Goal: Ask a question: Seek information or help from site administrators or community

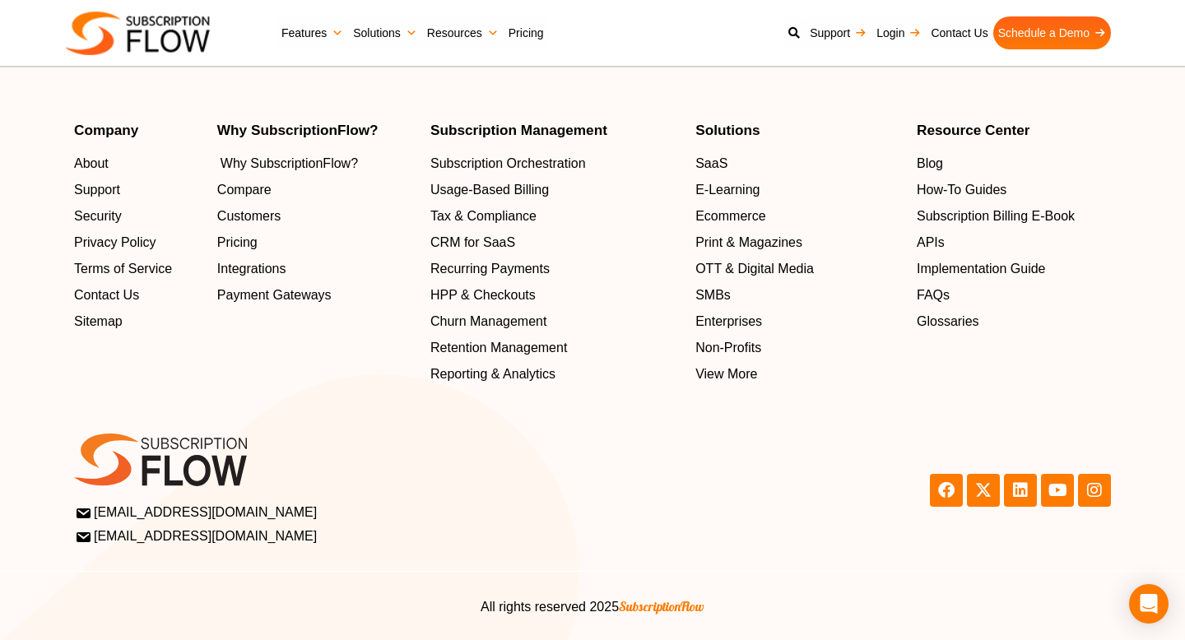
scroll to position [5385, 0]
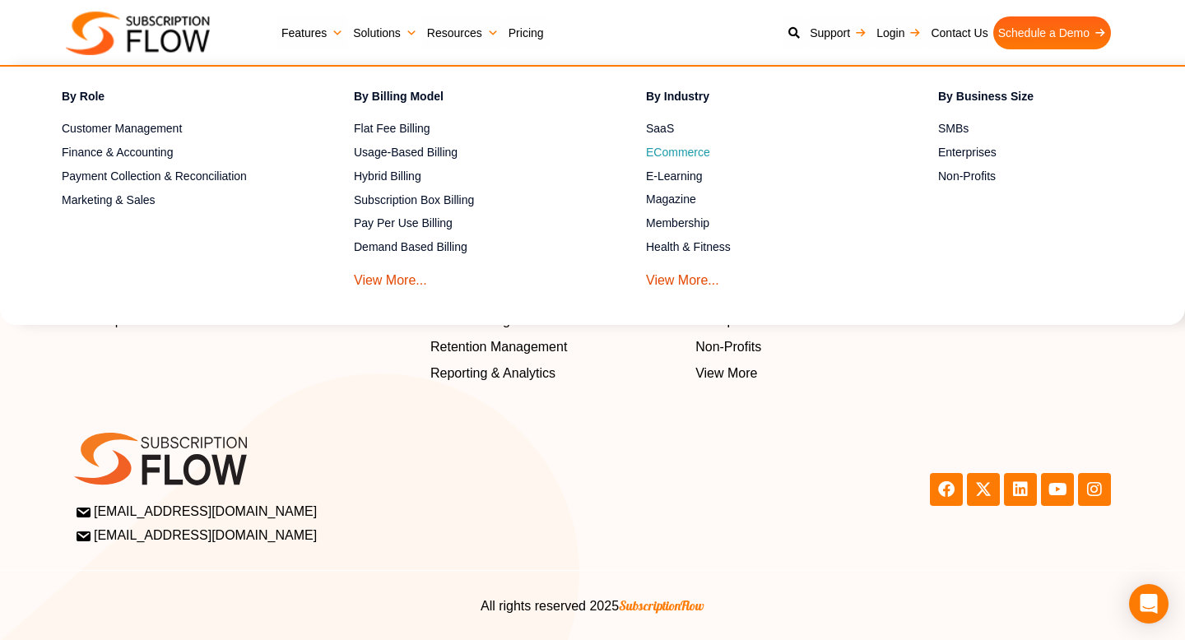
click at [693, 155] on span "ECommerce" at bounding box center [678, 152] width 64 height 17
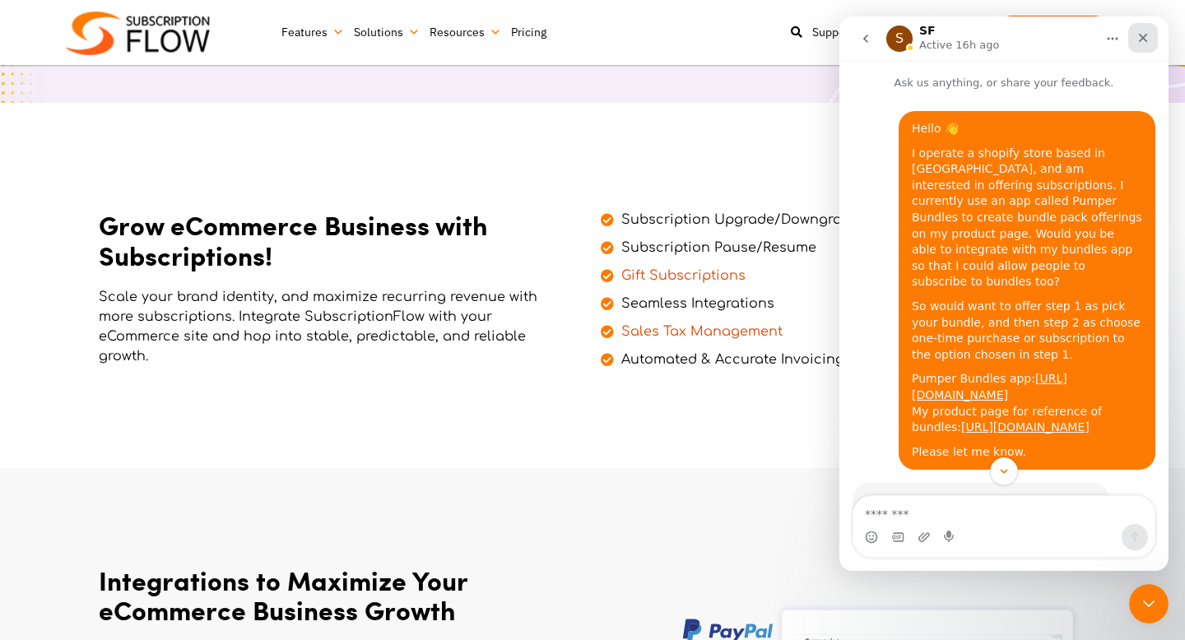
click at [1138, 44] on div "Close" at bounding box center [1143, 38] width 30 height 30
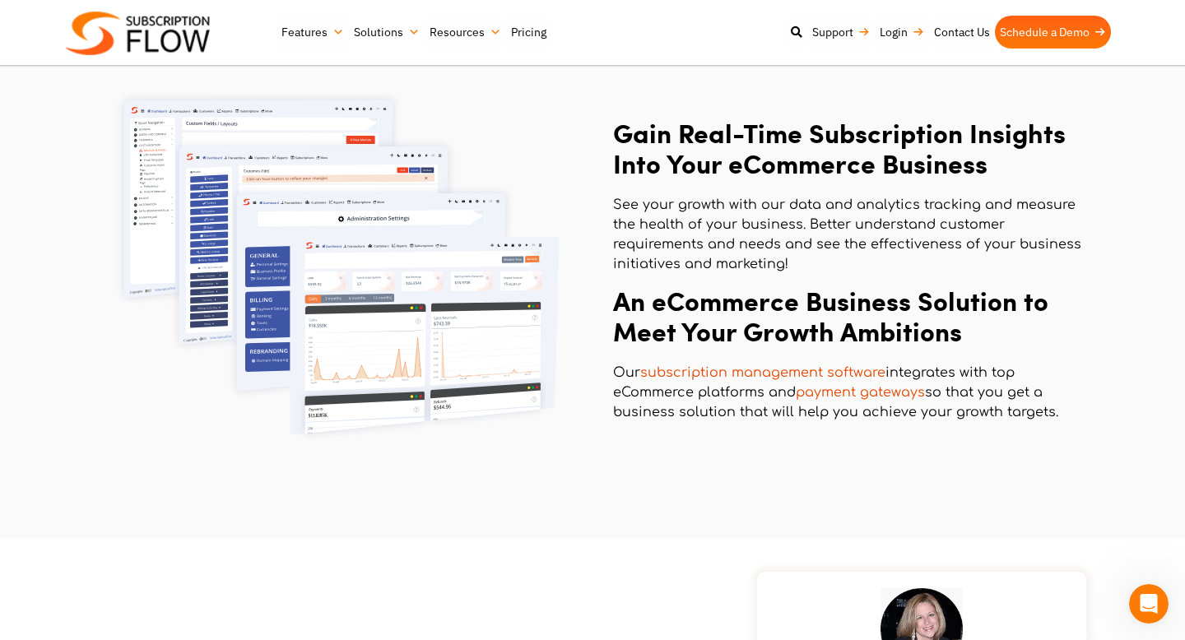
scroll to position [2046, 0]
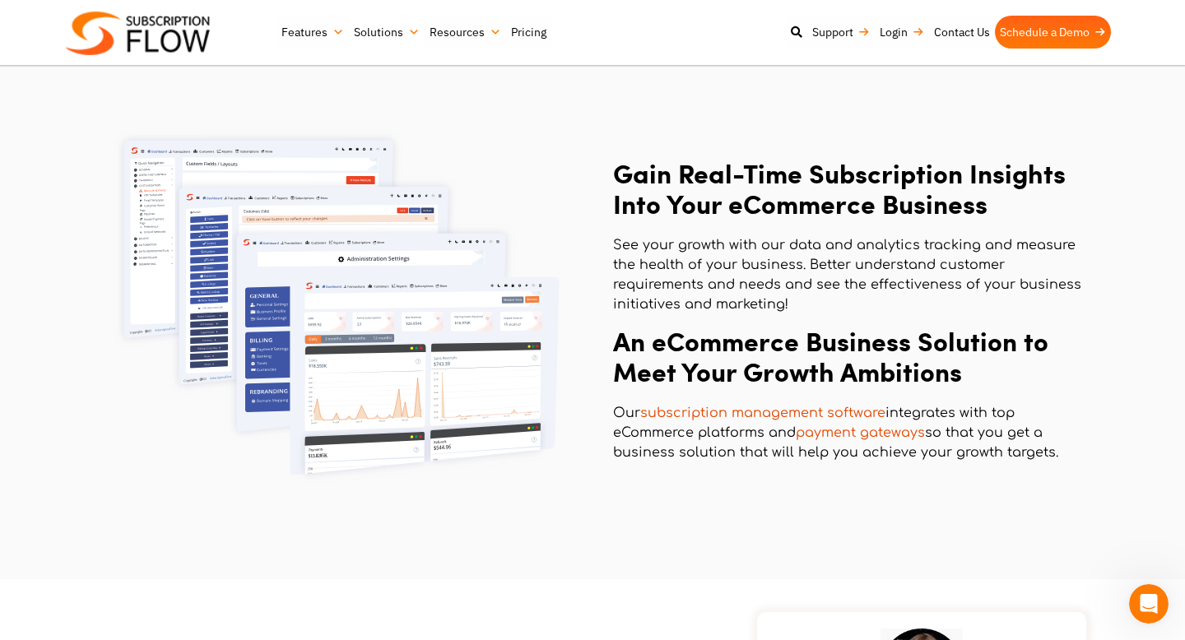
click at [838, 435] on link "payment gateways" at bounding box center [859, 432] width 129 height 15
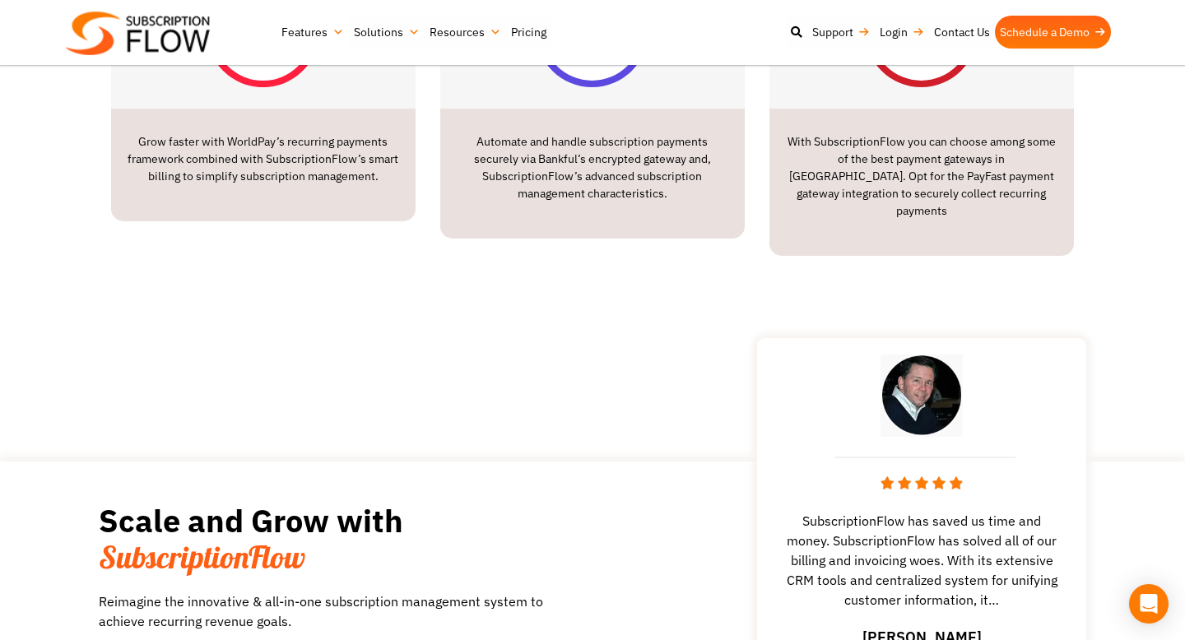
scroll to position [2794, 0]
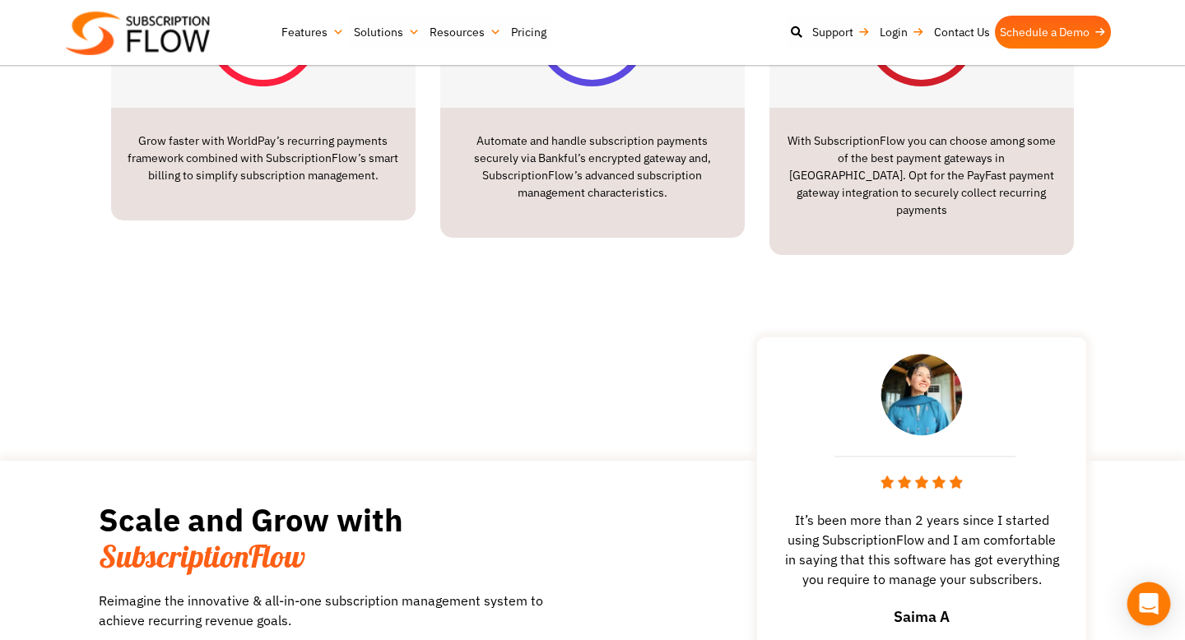
click at [1155, 602] on icon "Open Intercom Messenger" at bounding box center [1147, 603] width 19 height 21
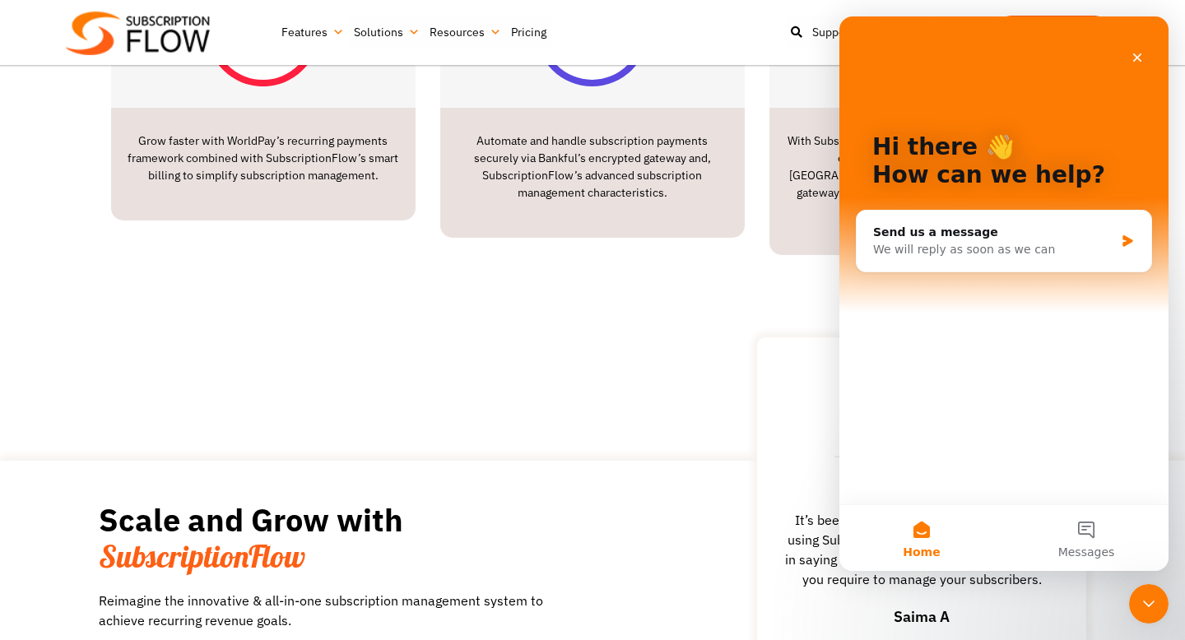
scroll to position [0, 0]
click at [964, 239] on div "Send us a message" at bounding box center [993, 232] width 241 height 17
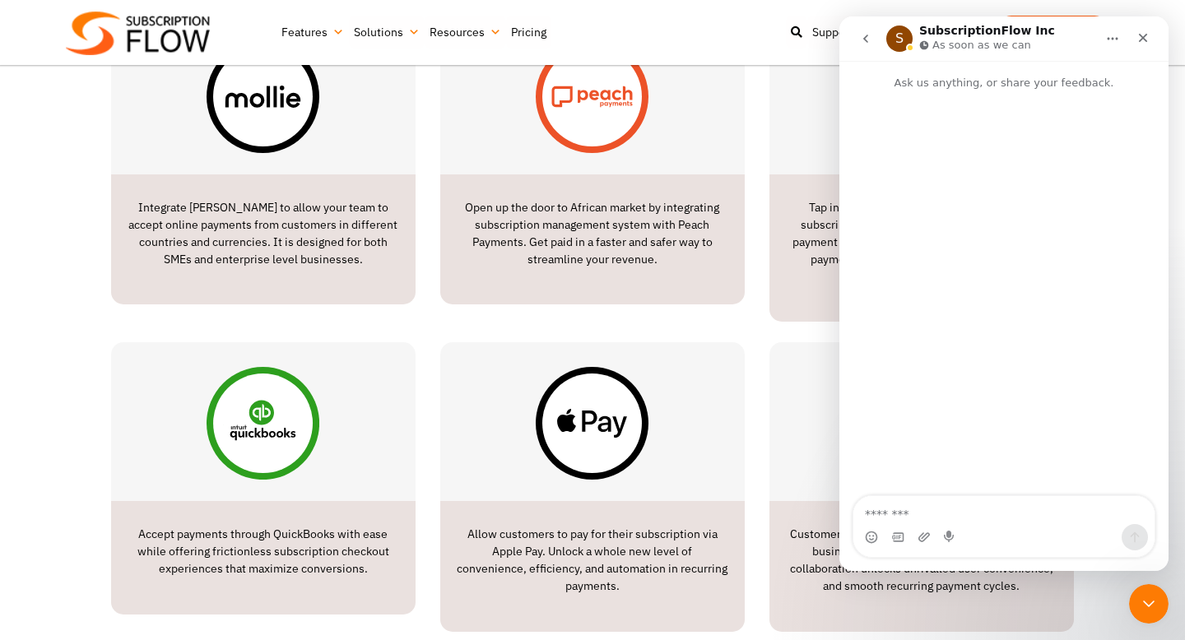
scroll to position [2006, 0]
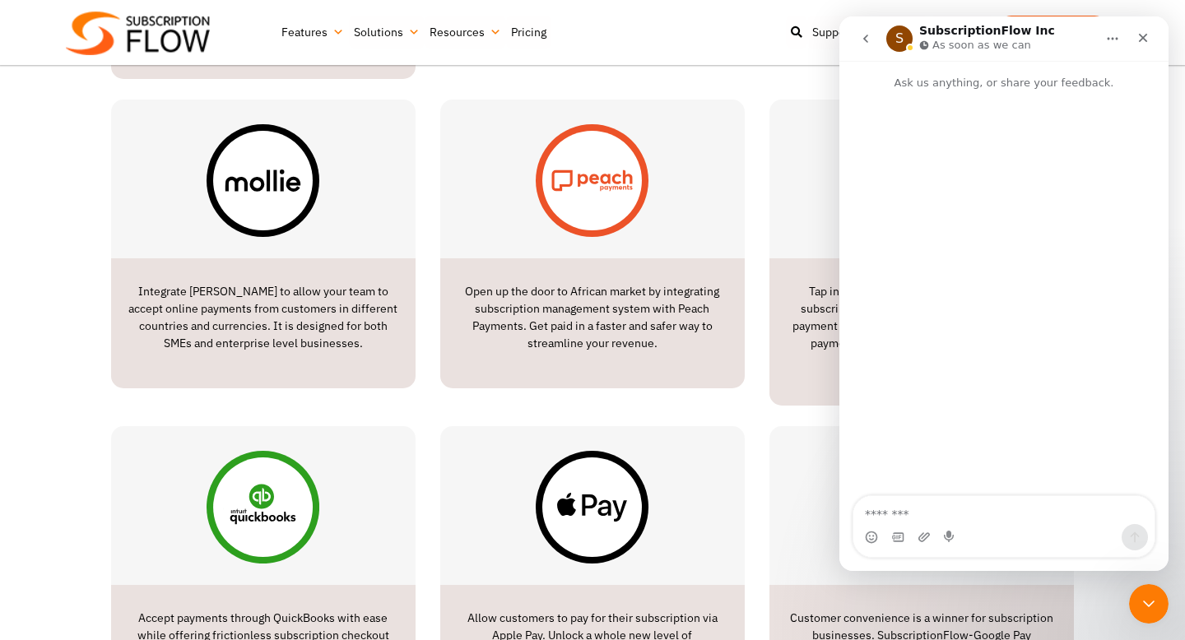
click at [859, 26] on button "go back" at bounding box center [865, 38] width 31 height 31
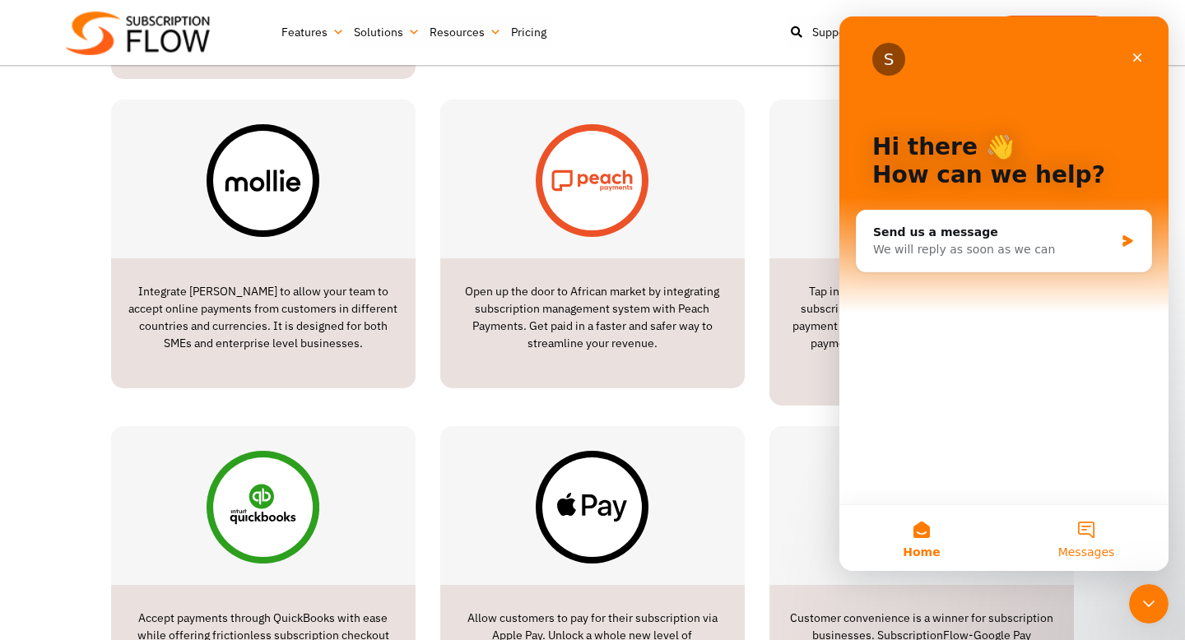
click at [1090, 542] on button "Messages" at bounding box center [1086, 538] width 165 height 66
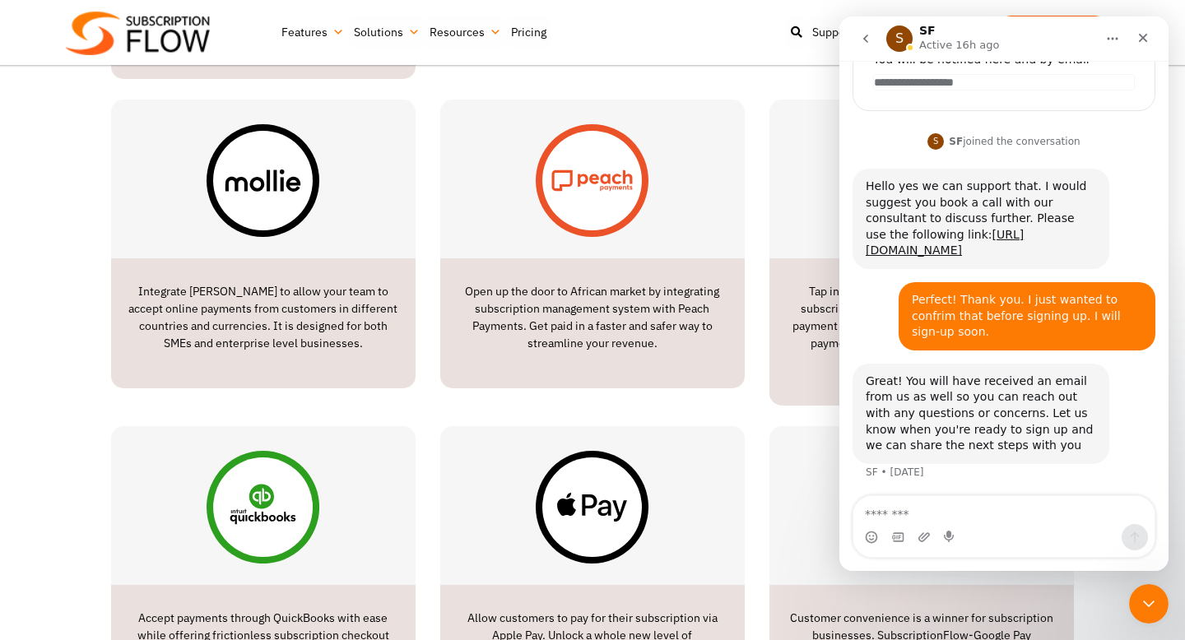
scroll to position [572, 0]
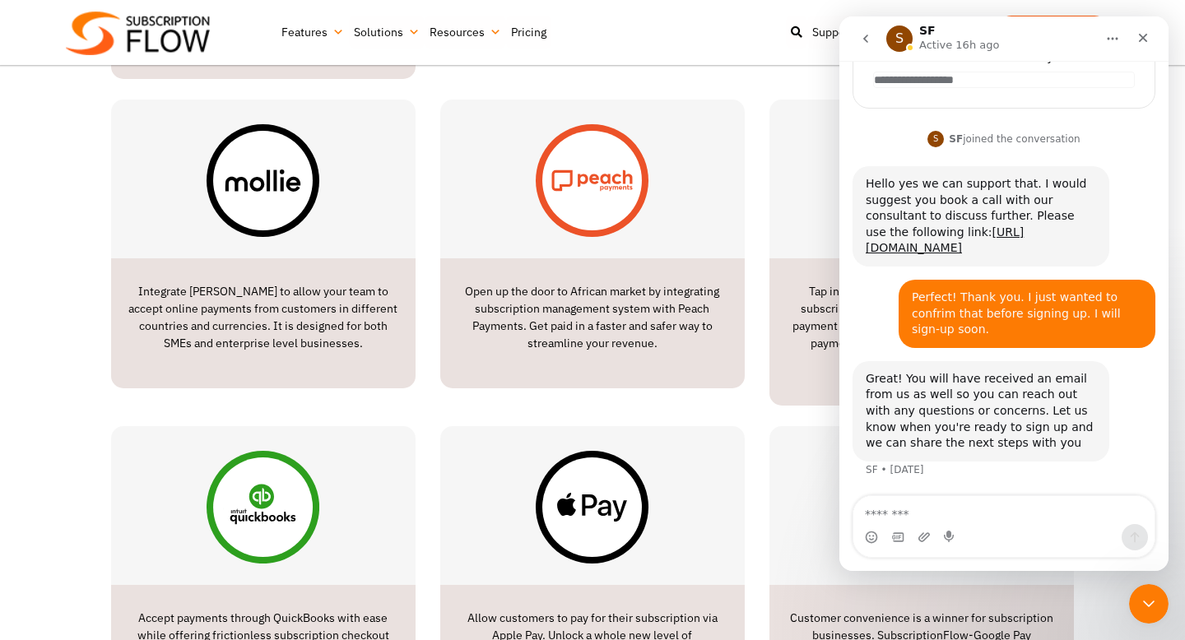
click at [895, 515] on textarea "Message…" at bounding box center [1003, 510] width 301 height 28
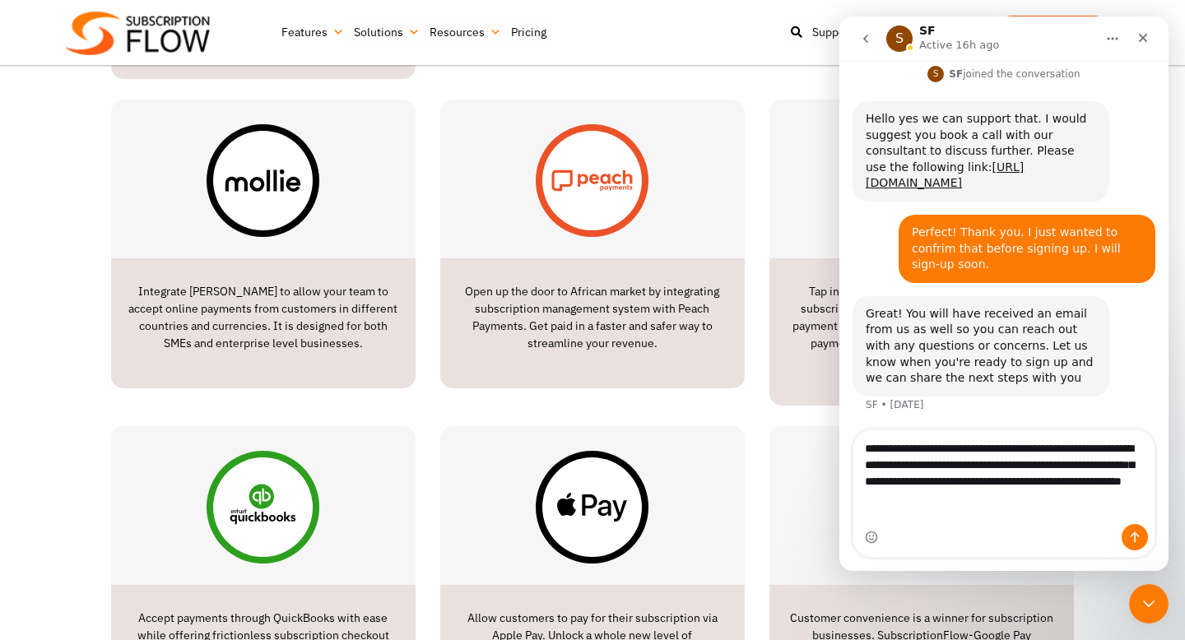
scroll to position [638, 0]
type textarea "**********"
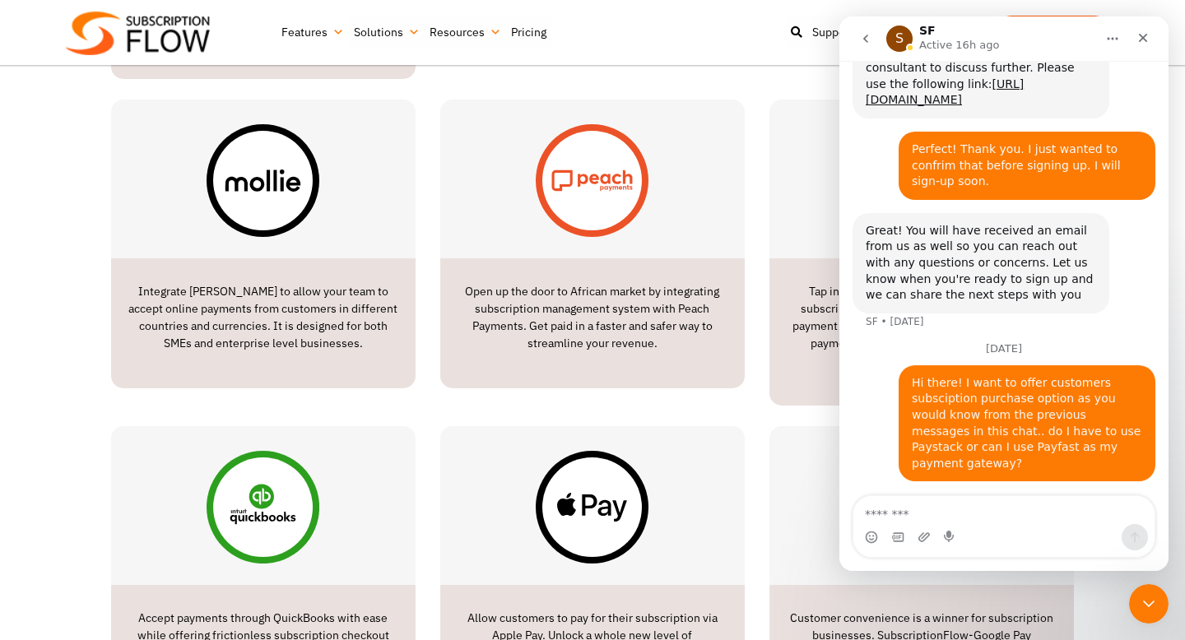
scroll to position [730, 0]
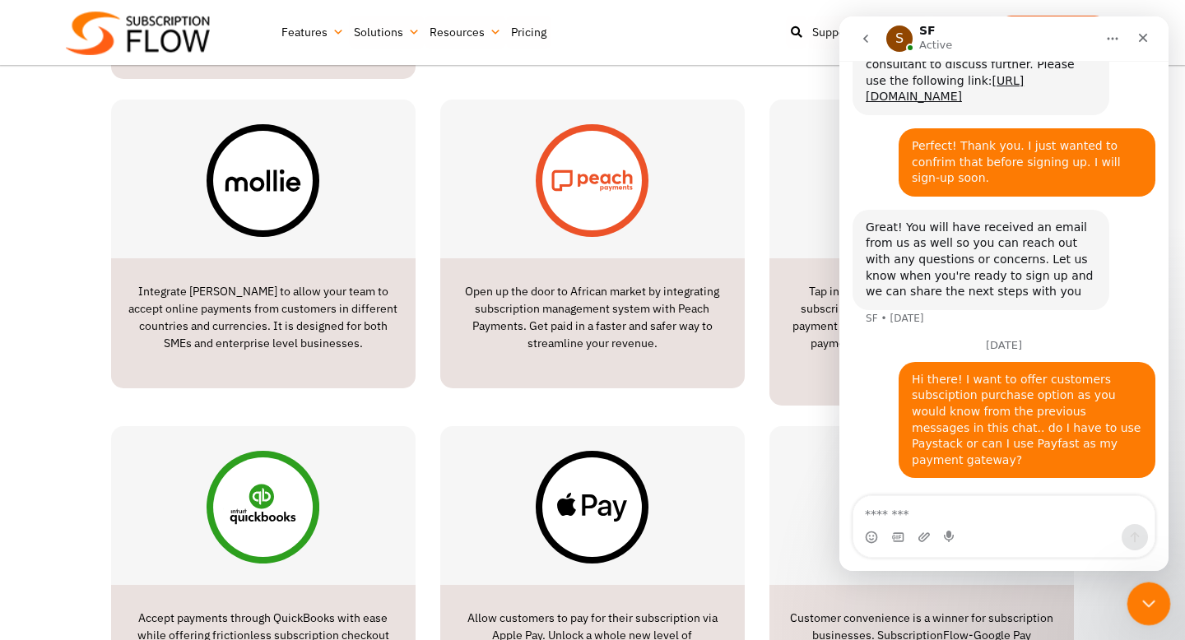
click at [1154, 601] on icon "Close Intercom Messenger" at bounding box center [1146, 601] width 20 height 20
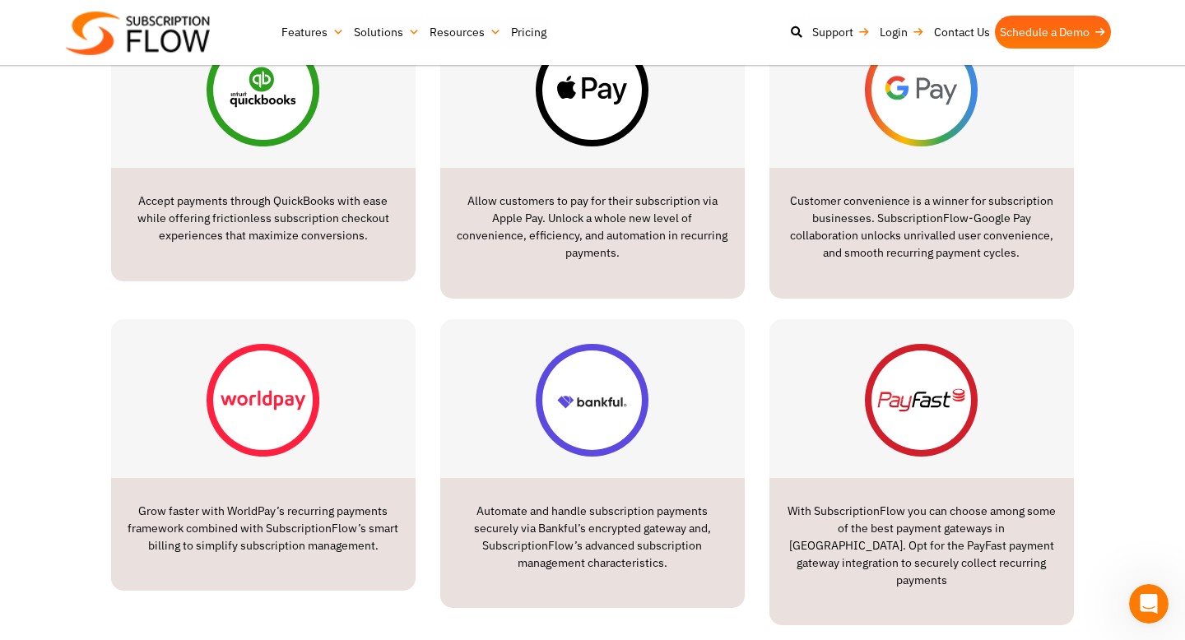
scroll to position [2617, 0]
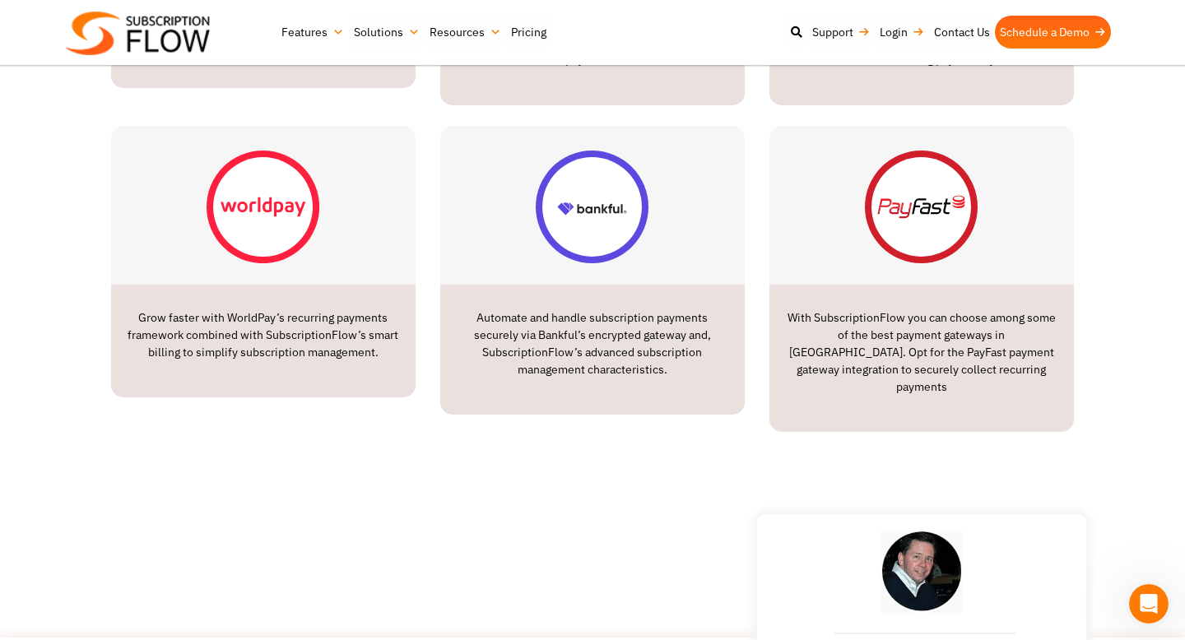
click at [906, 309] on p "With SubscriptionFlow you can choose among some of the best payment gateways in…" at bounding box center [921, 352] width 271 height 86
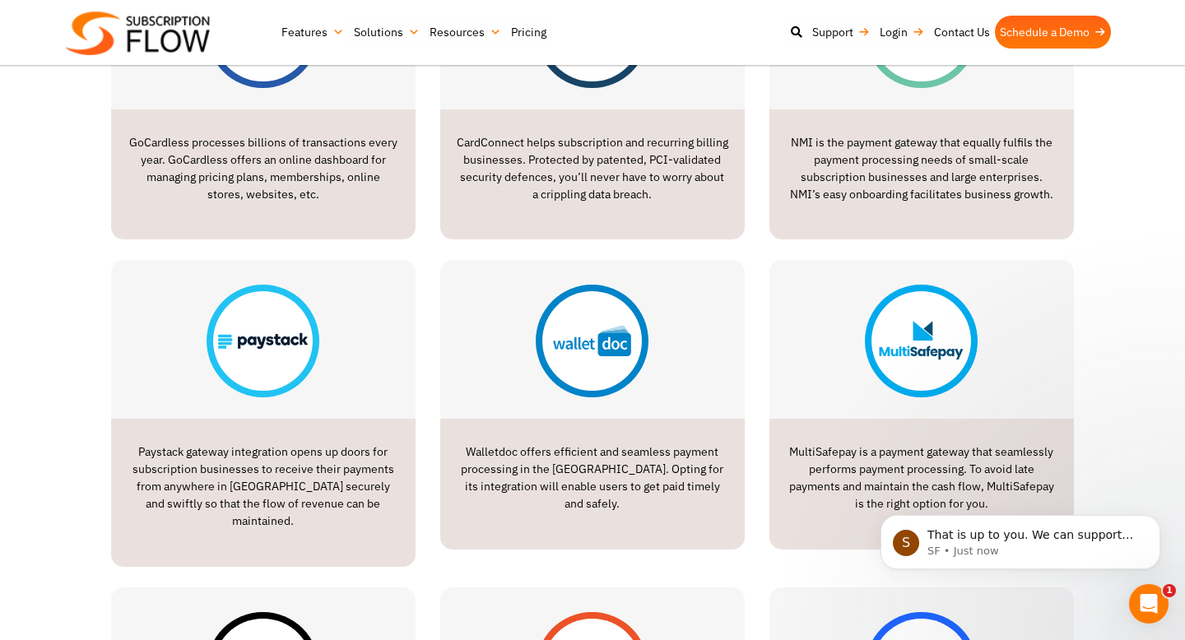
scroll to position [779, 0]
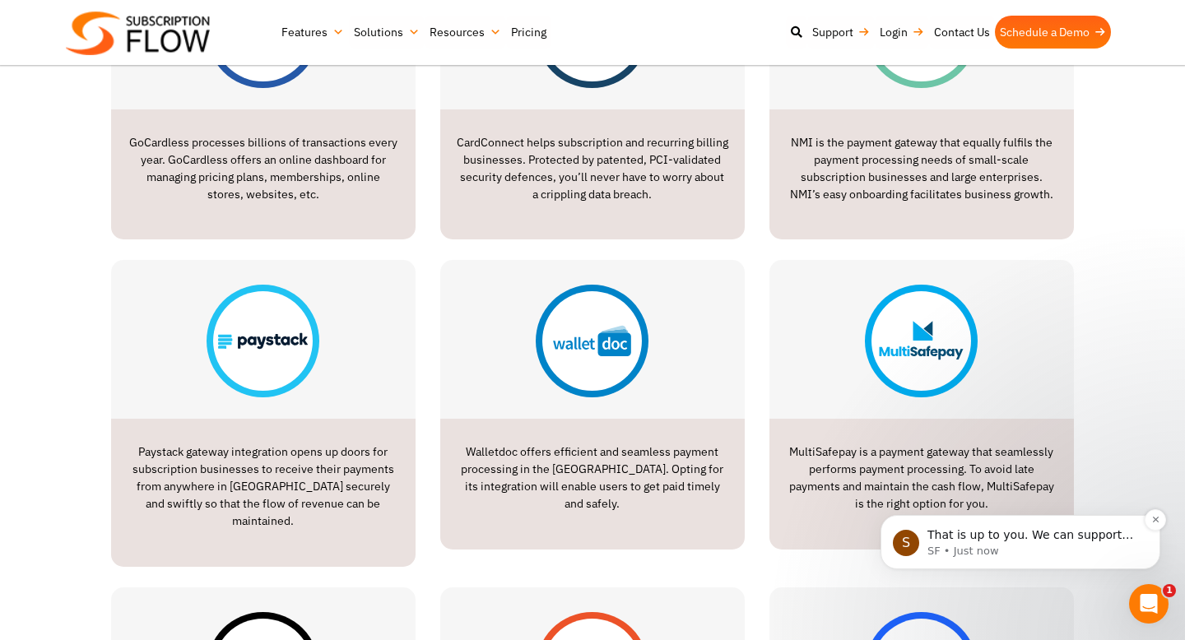
click at [1083, 531] on p "That is up to you. We can support both" at bounding box center [1033, 535] width 212 height 16
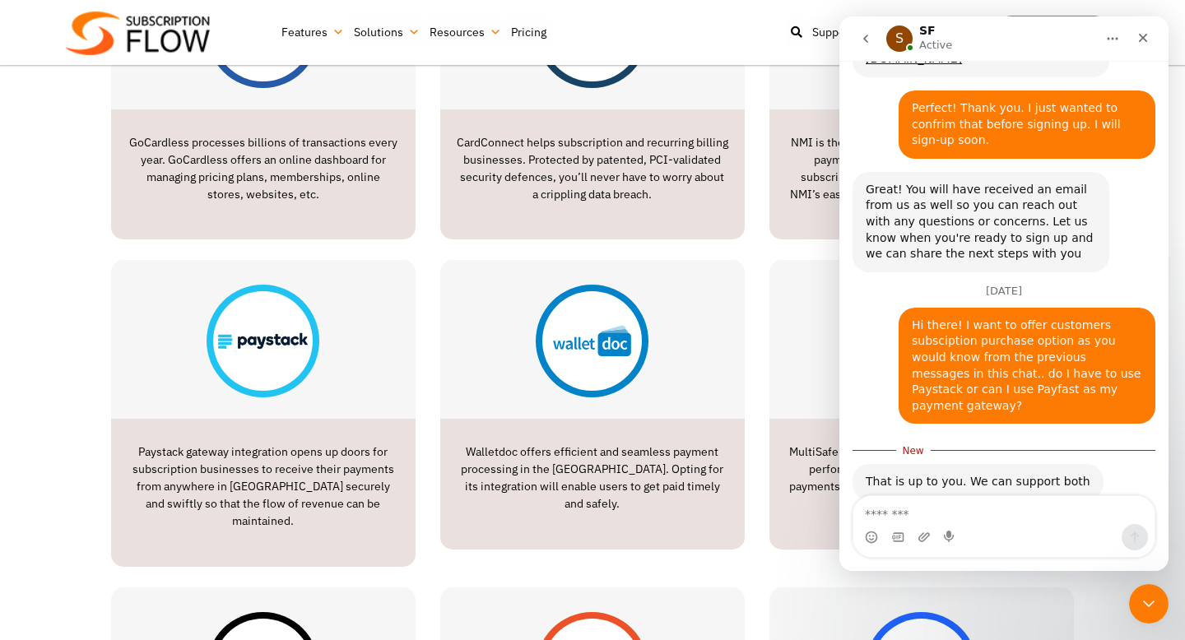
scroll to position [806, 0]
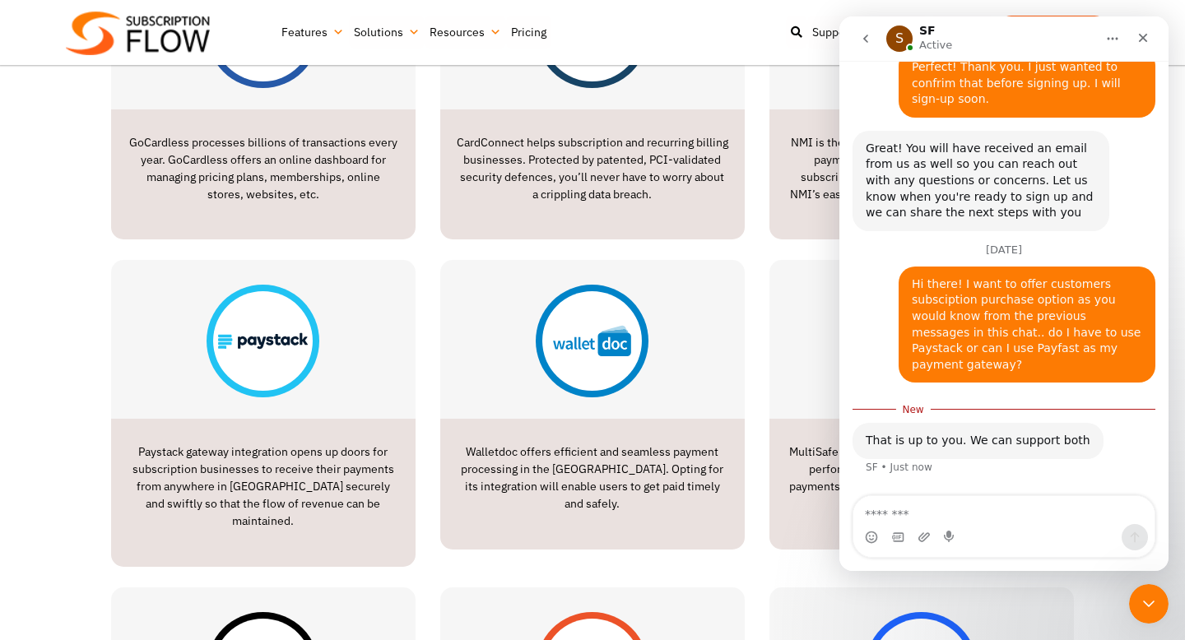
click at [926, 514] on textarea "Message…" at bounding box center [1003, 510] width 301 height 28
type textarea "*"
type textarea "**********"
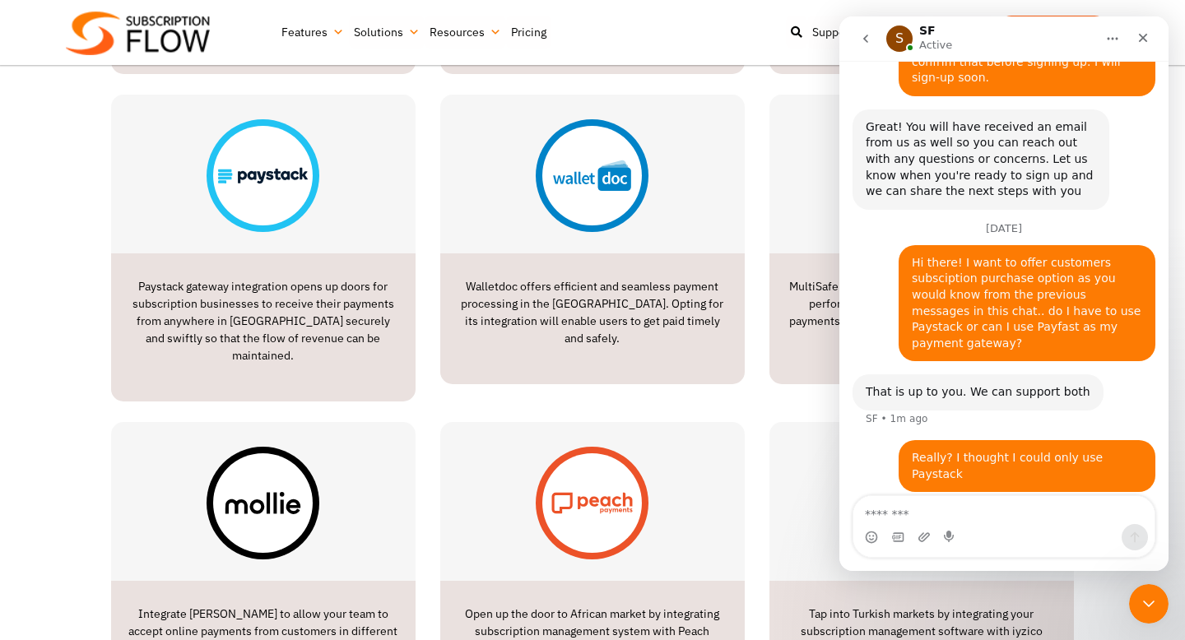
scroll to position [1581, 0]
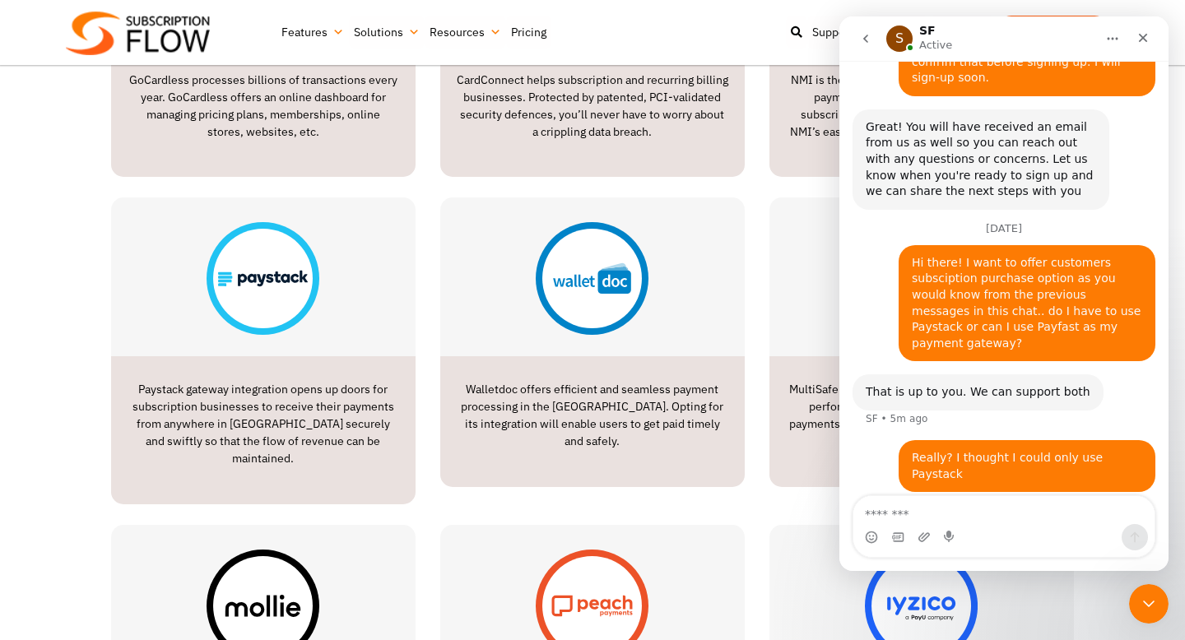
click at [914, 512] on textarea "Message…" at bounding box center [1003, 510] width 301 height 28
type textarea "*"
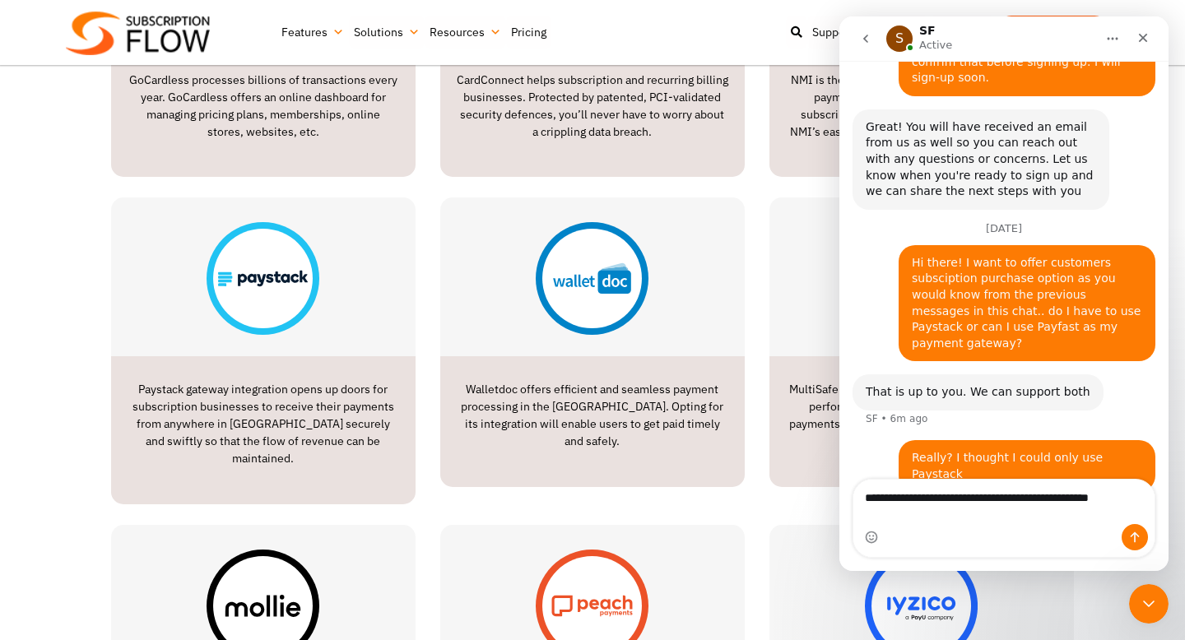
scroll to position [844, 0]
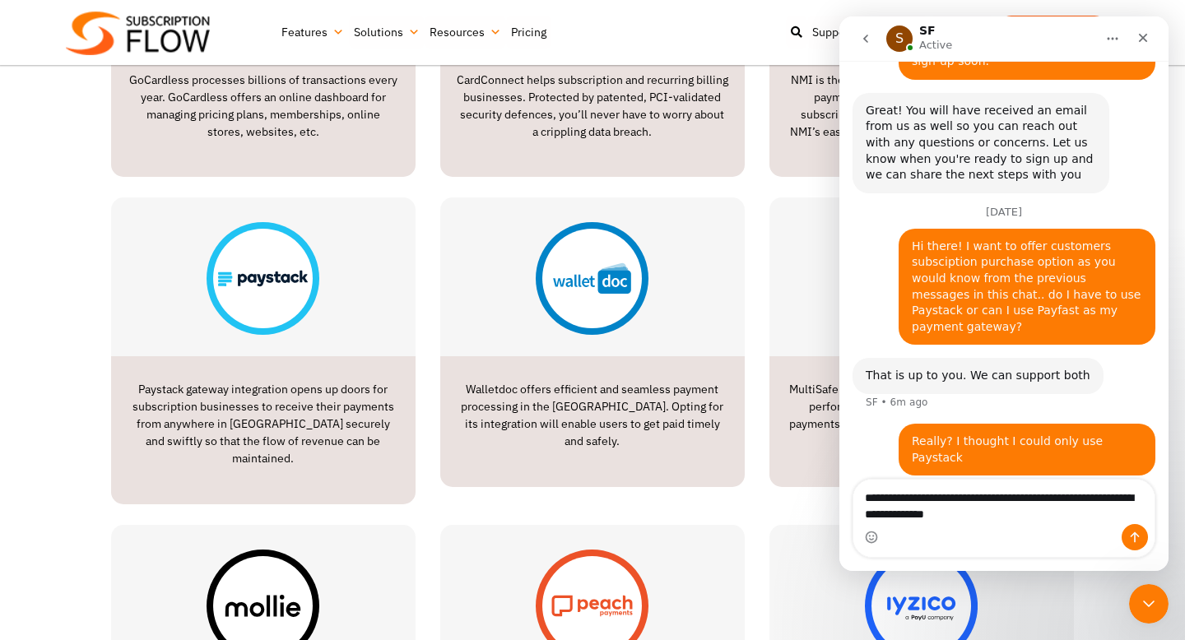
type textarea "**********"
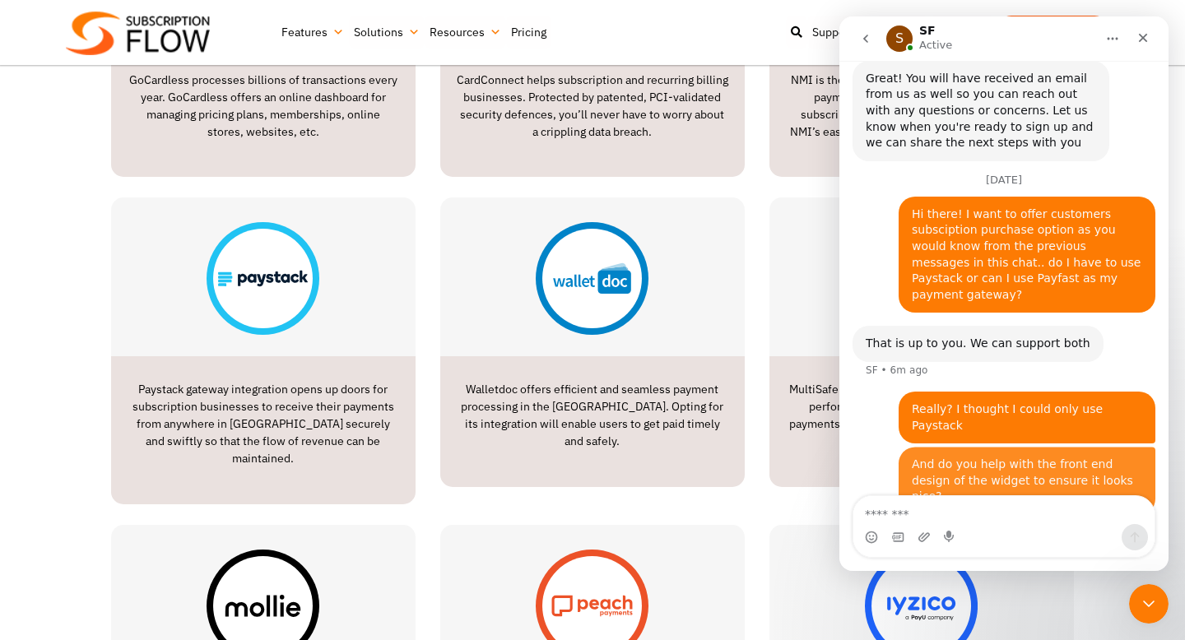
scroll to position [881, 0]
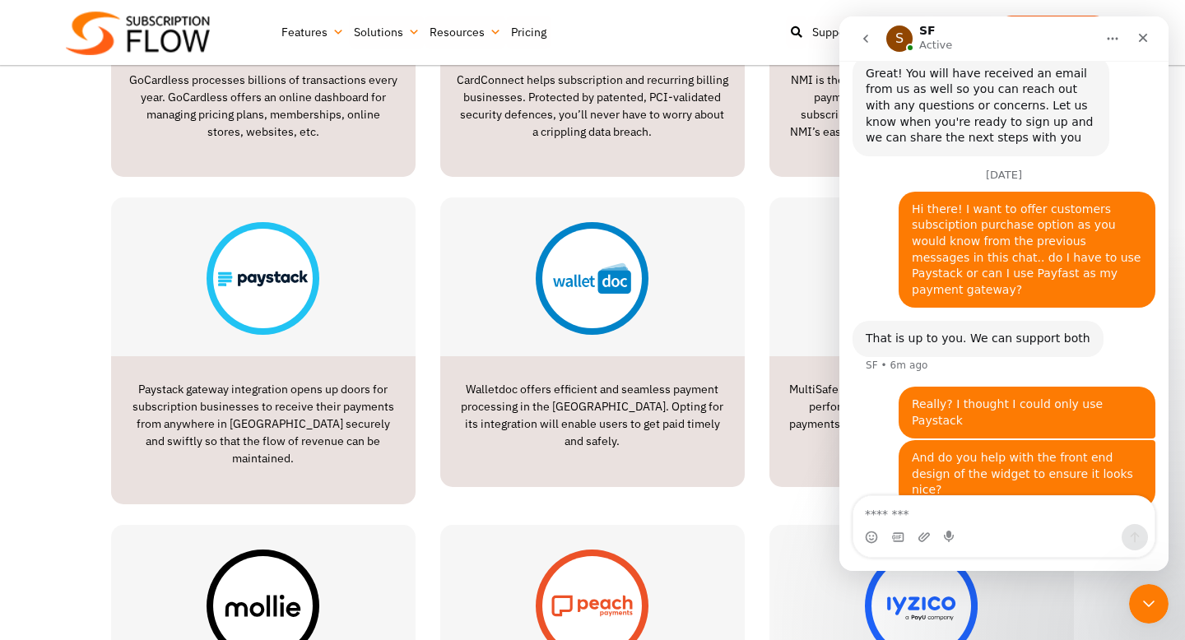
click at [892, 515] on textarea "Message…" at bounding box center [1003, 510] width 301 height 28
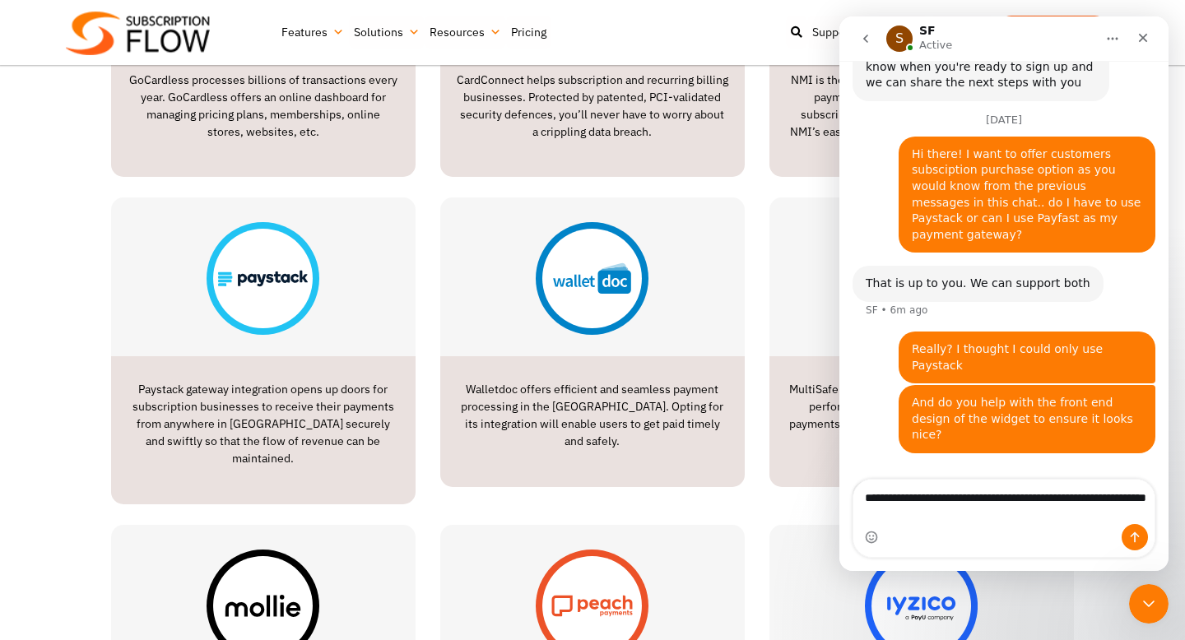
scroll to position [961, 0]
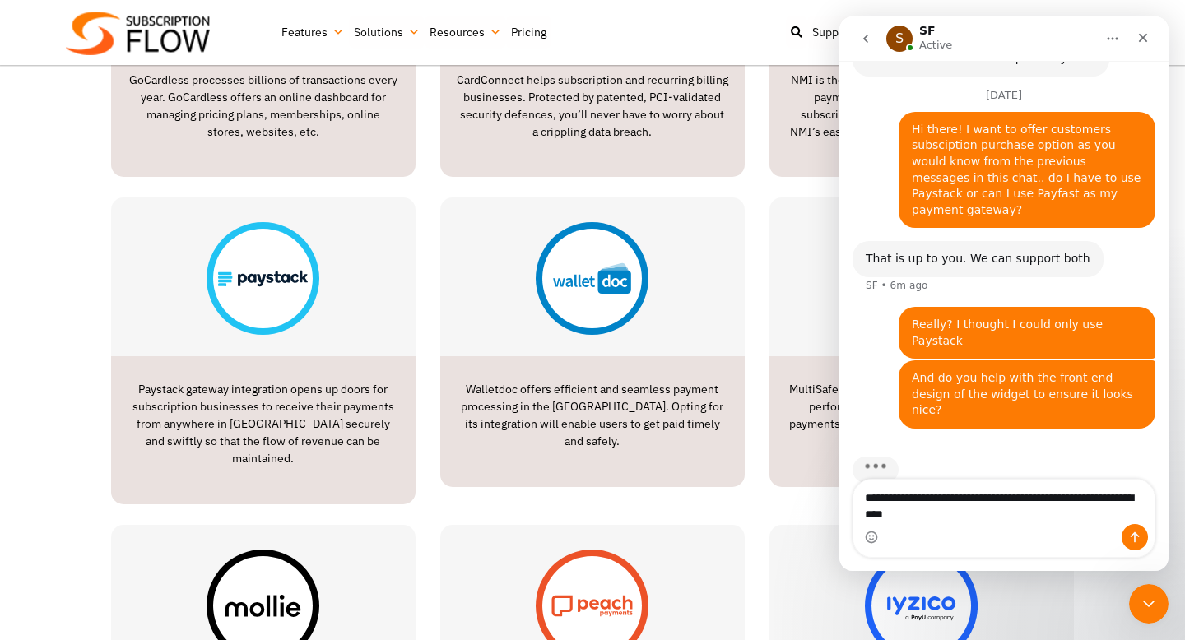
click at [1104, 500] on textarea "**********" at bounding box center [1003, 502] width 301 height 44
click at [1024, 516] on textarea "**********" at bounding box center [1003, 502] width 301 height 44
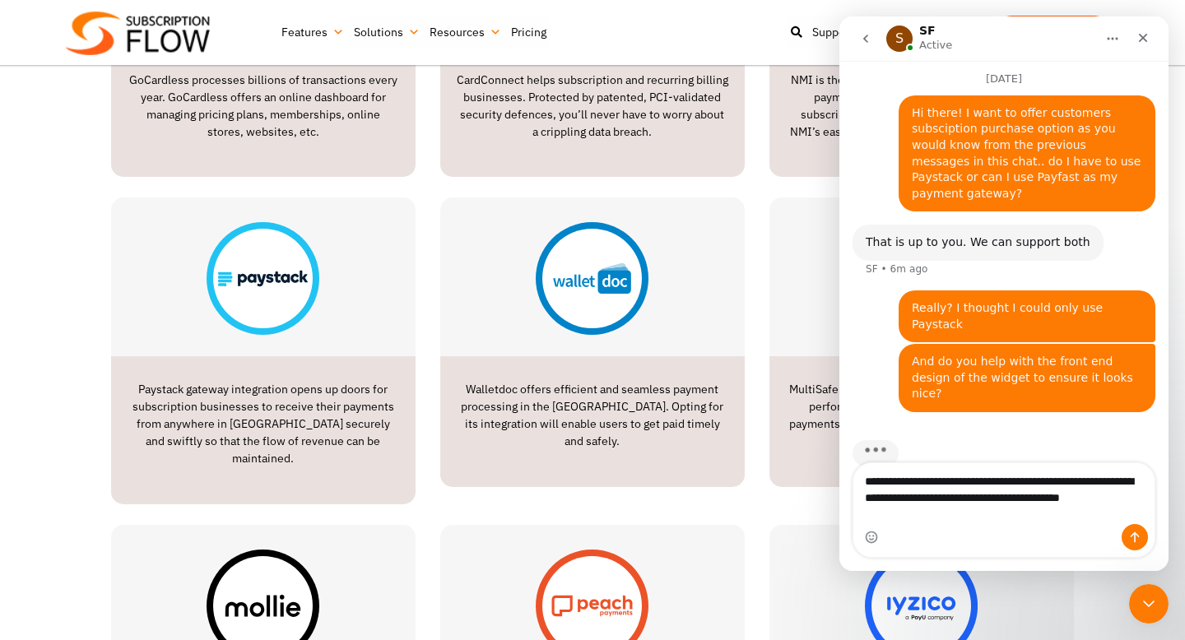
type textarea "**********"
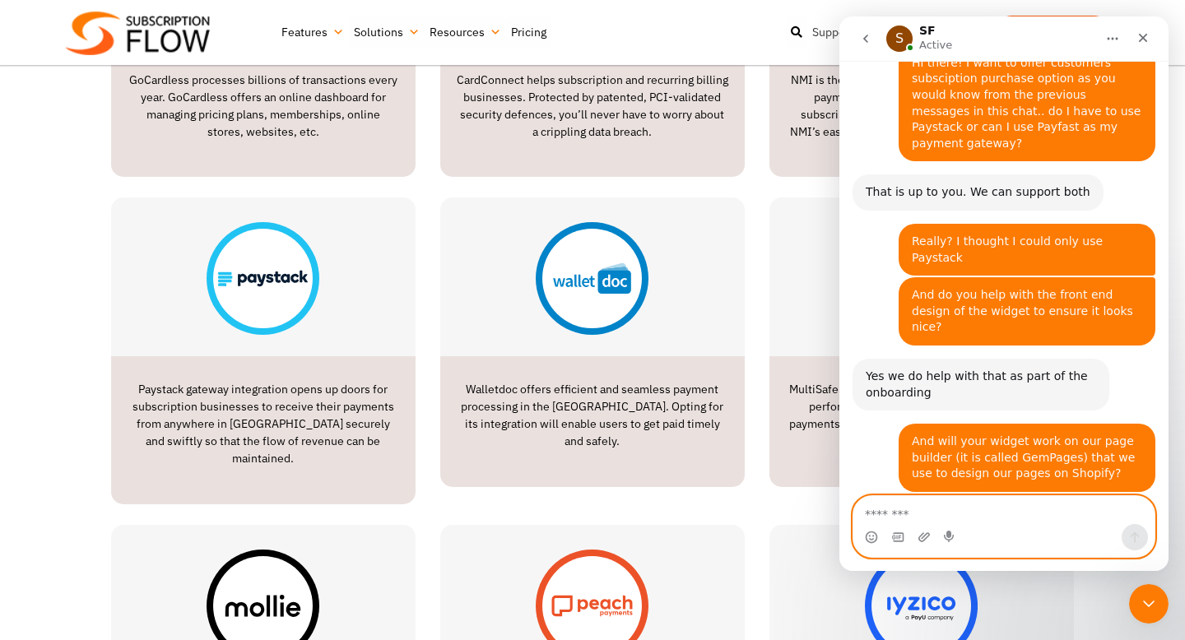
scroll to position [1077, 0]
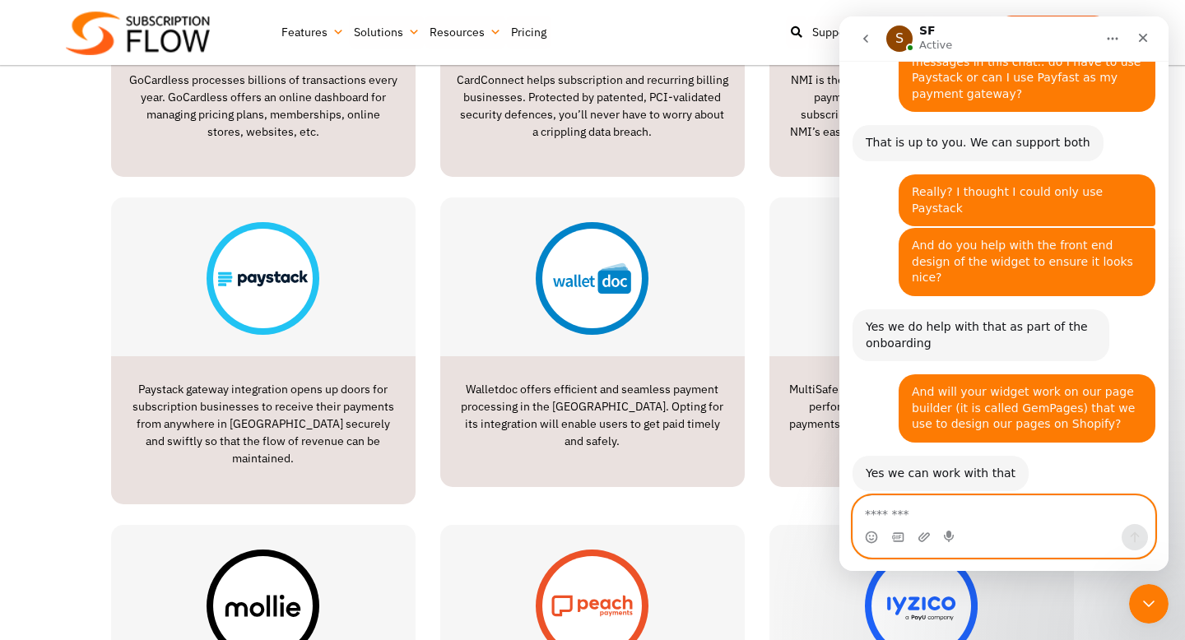
click at [962, 516] on textarea "Message…" at bounding box center [1003, 510] width 301 height 28
type textarea "****"
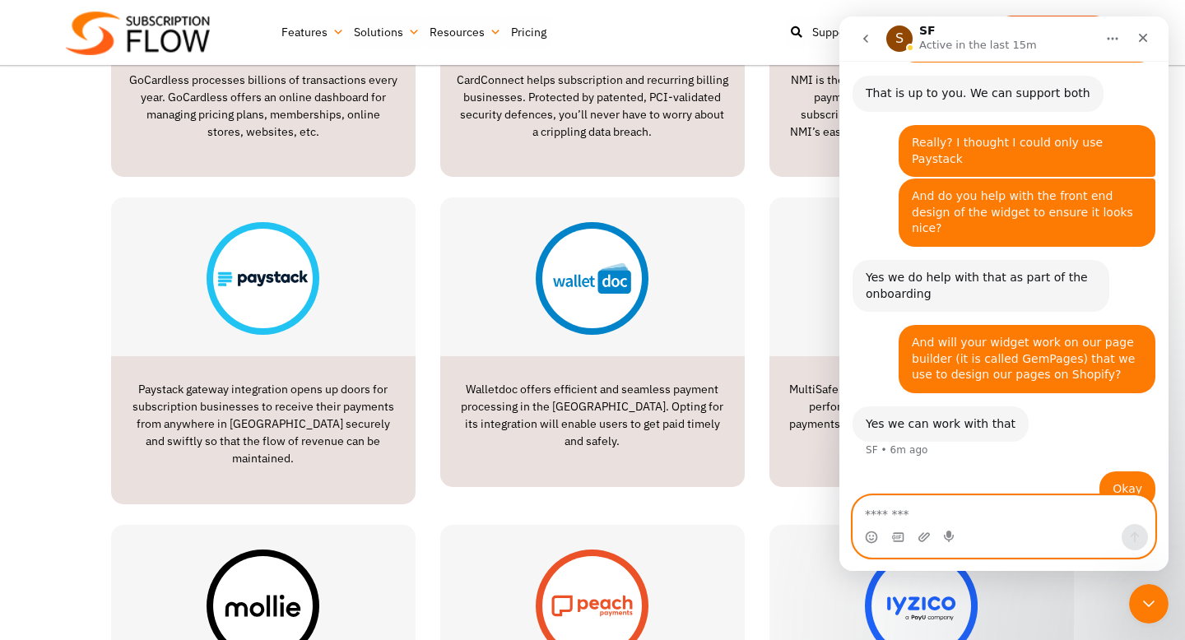
click at [907, 512] on textarea "Message…" at bounding box center [1003, 510] width 301 height 28
click at [991, 520] on textarea "**********" at bounding box center [1003, 510] width 301 height 28
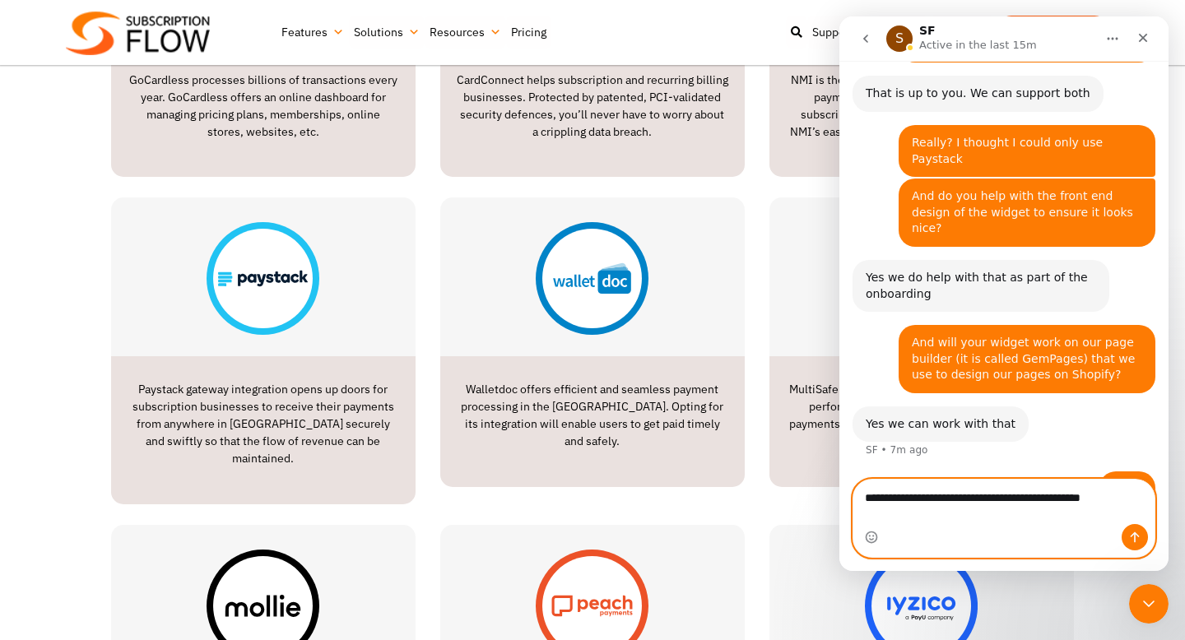
scroll to position [1143, 0]
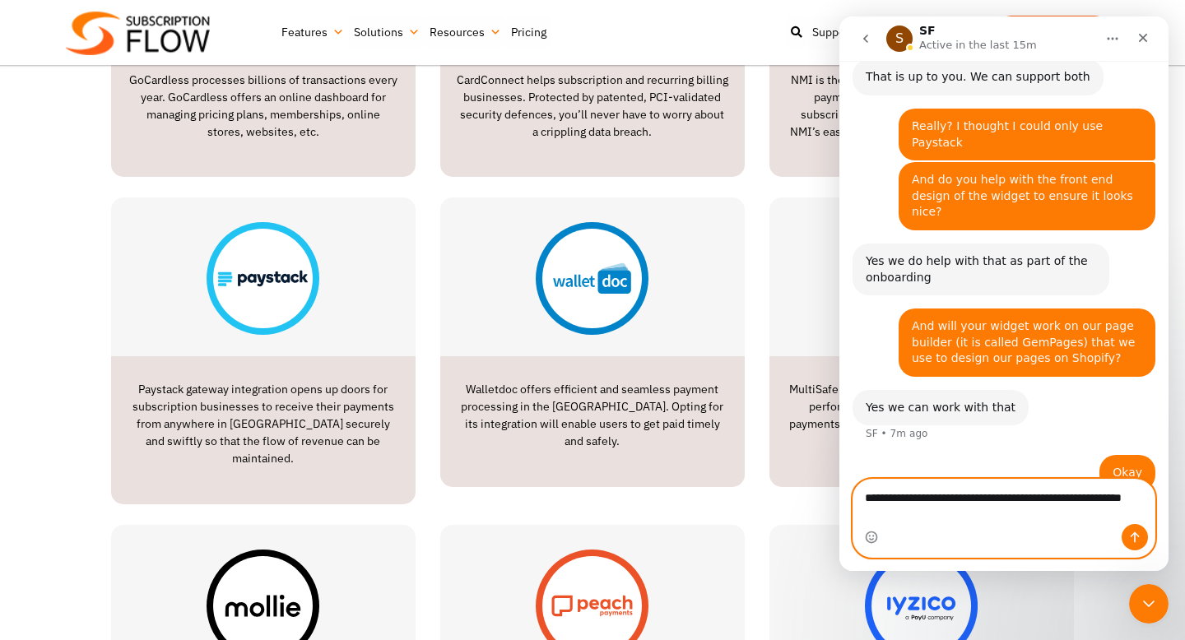
click at [1101, 496] on textarea "**********" at bounding box center [1003, 502] width 301 height 44
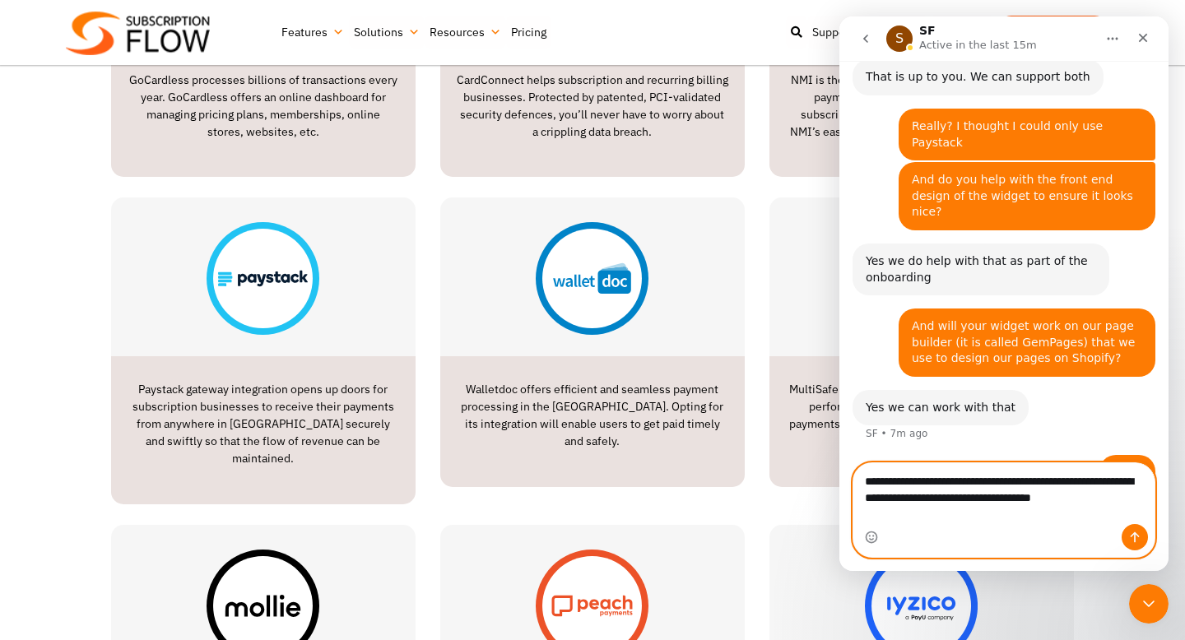
scroll to position [1159, 0]
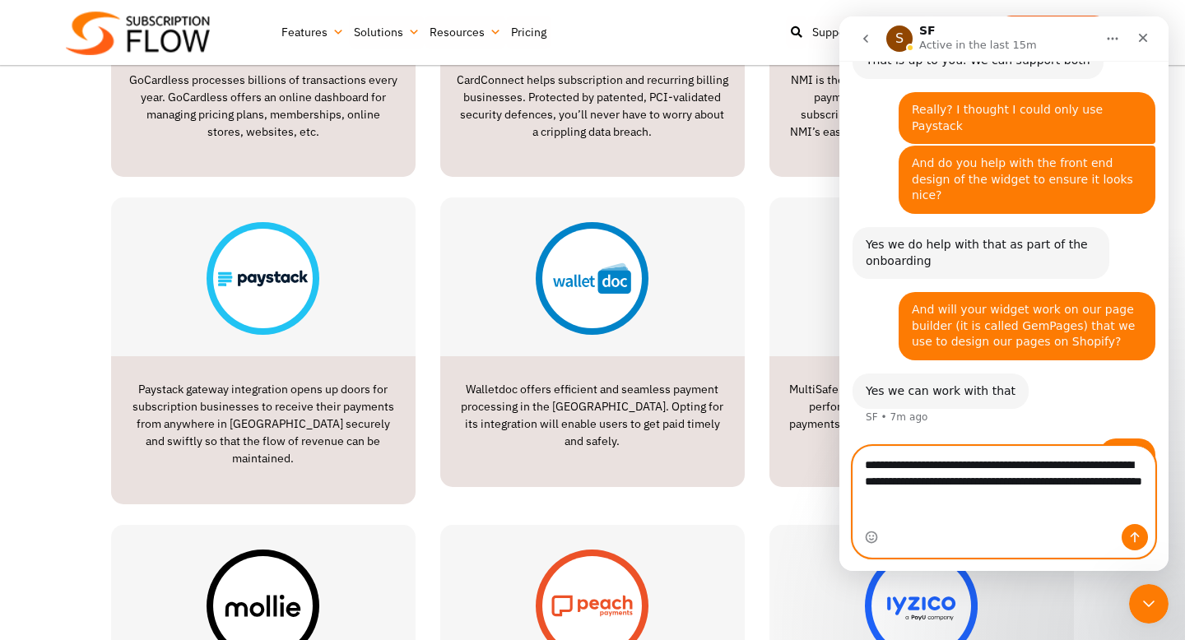
type textarea "**********"
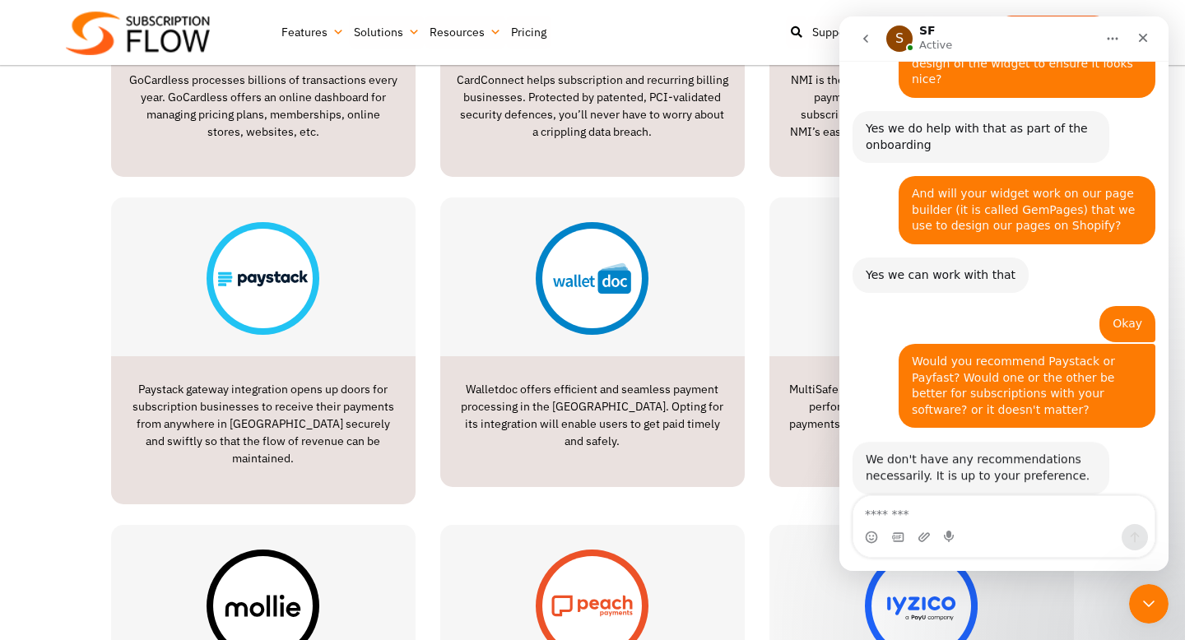
scroll to position [1277, 0]
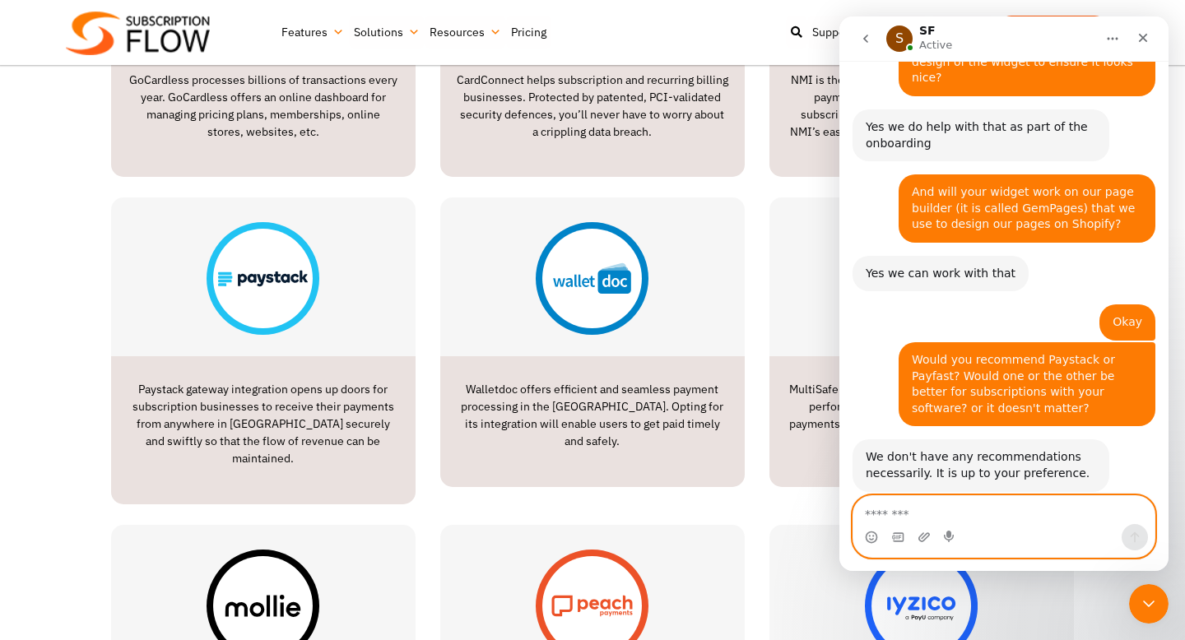
click at [963, 517] on textarea "Message…" at bounding box center [1003, 510] width 301 height 28
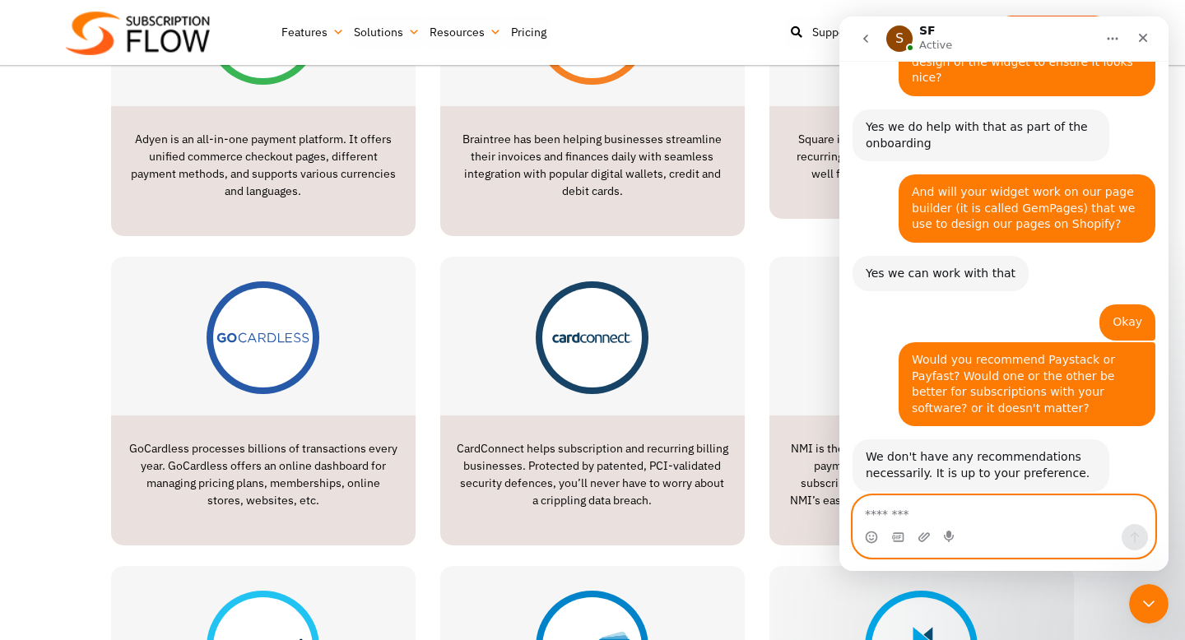
scroll to position [1199, 0]
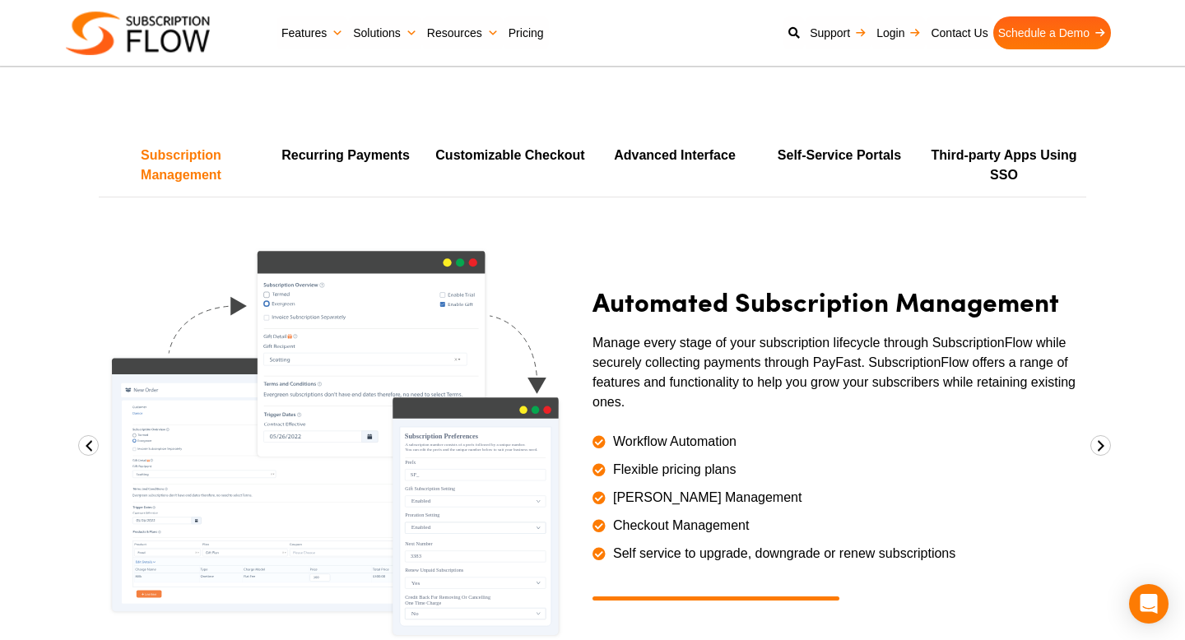
scroll to position [1129, 0]
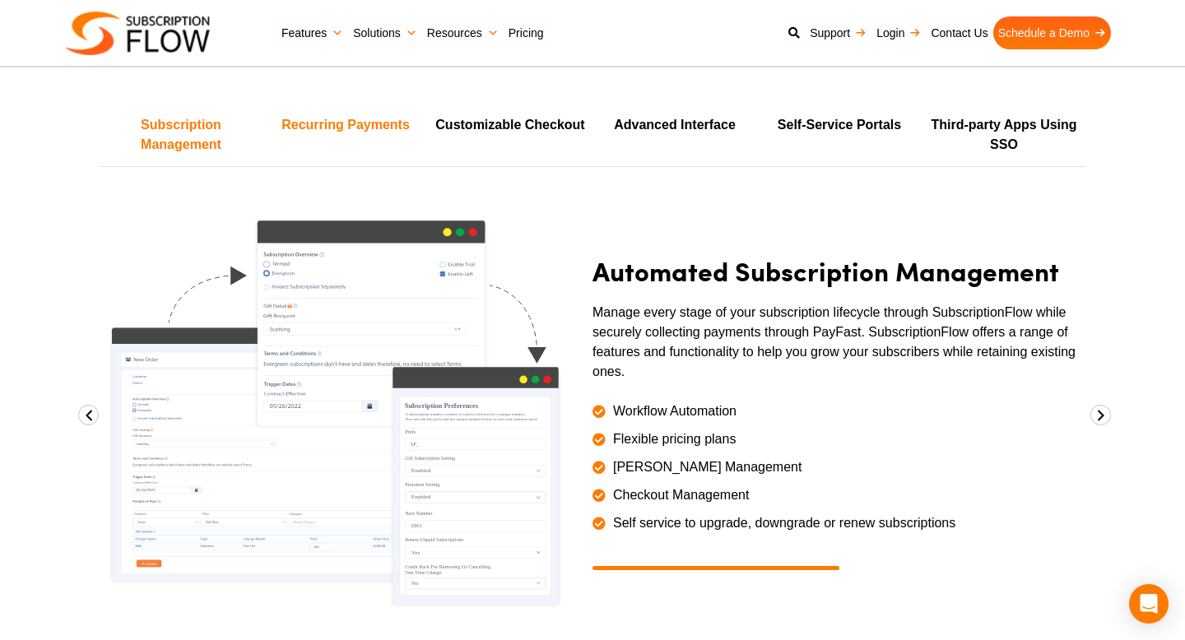
click at [331, 105] on li "Recurring Payments" at bounding box center [345, 134] width 165 height 59
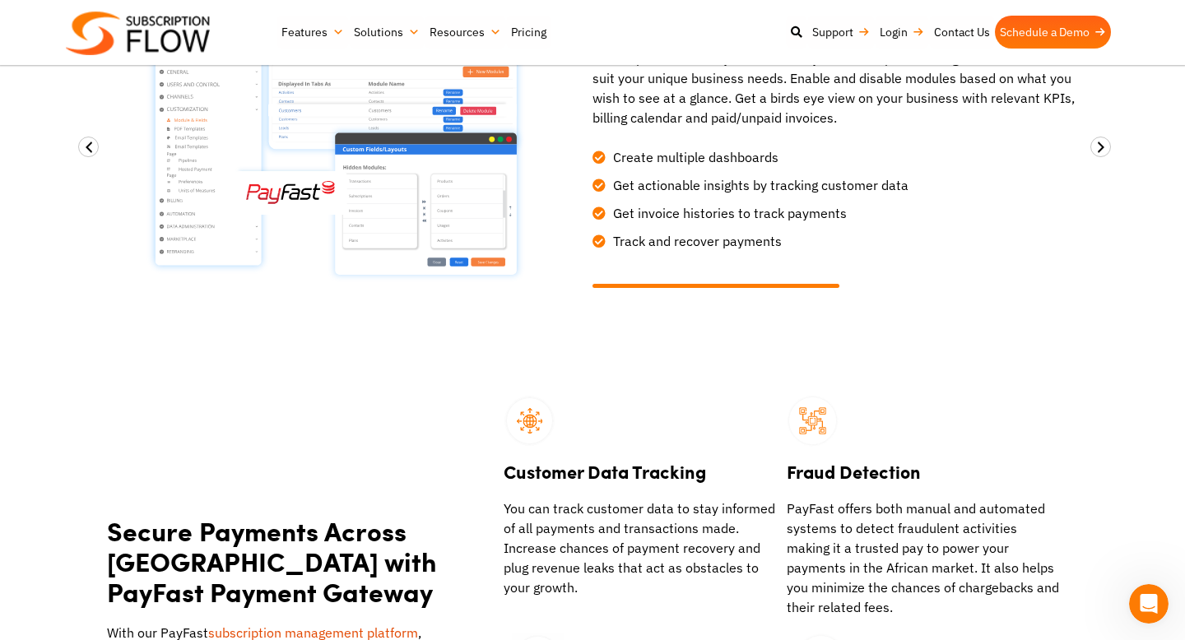
scroll to position [1035, 0]
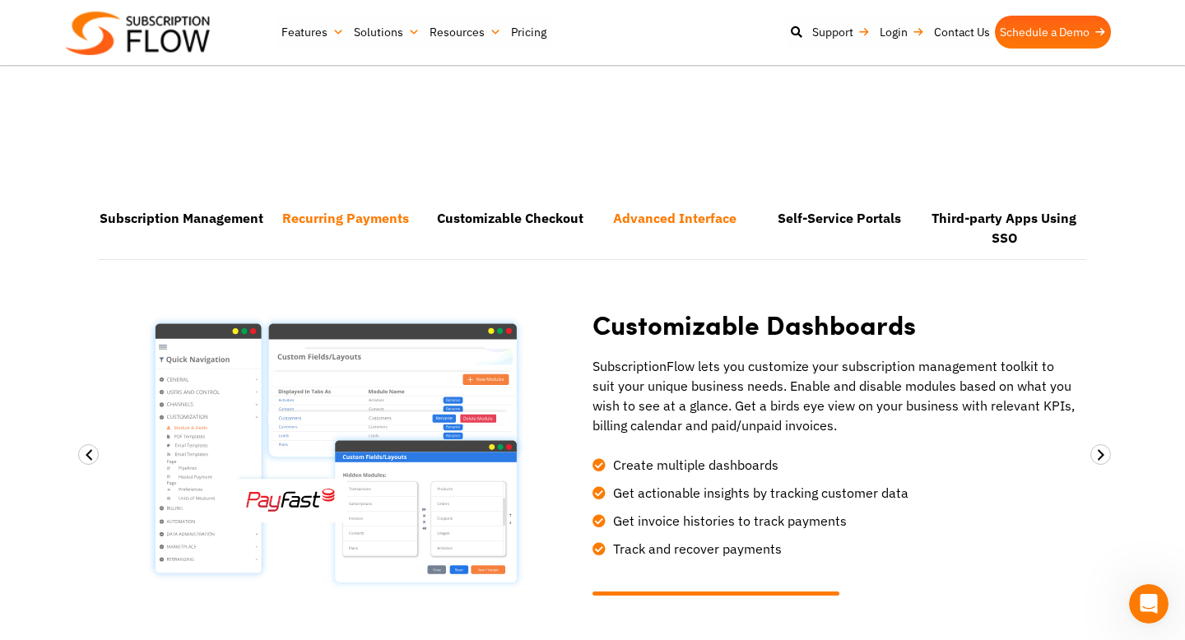
click at [342, 198] on li "Recurring Payments" at bounding box center [345, 227] width 165 height 59
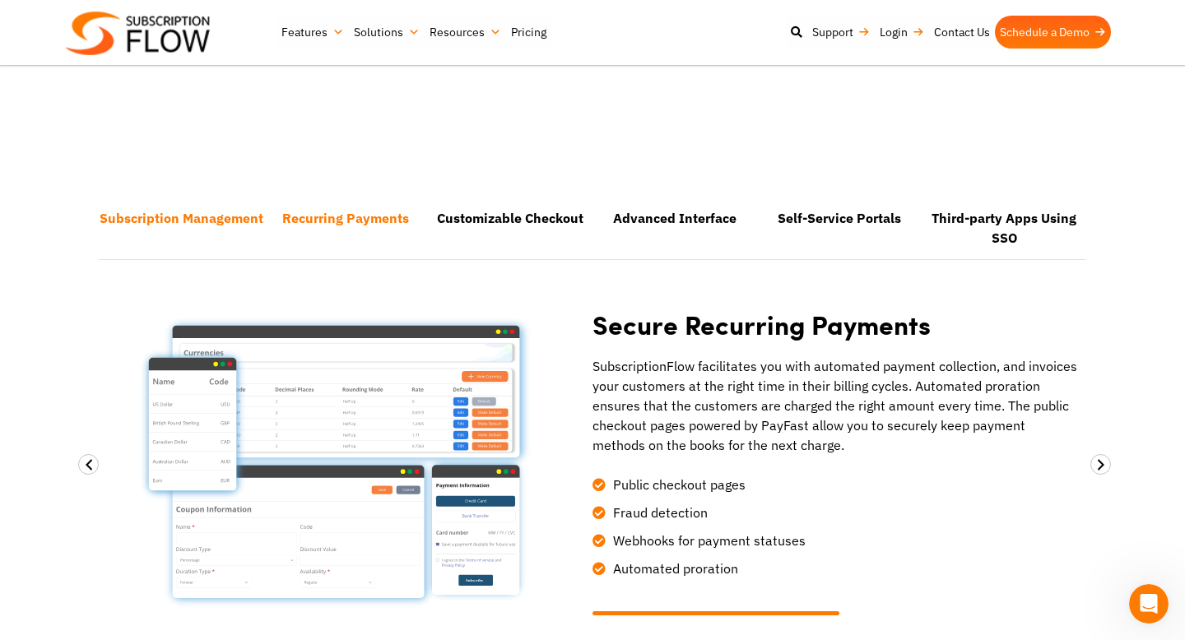
click at [222, 198] on li "Subscription Management" at bounding box center [181, 227] width 165 height 59
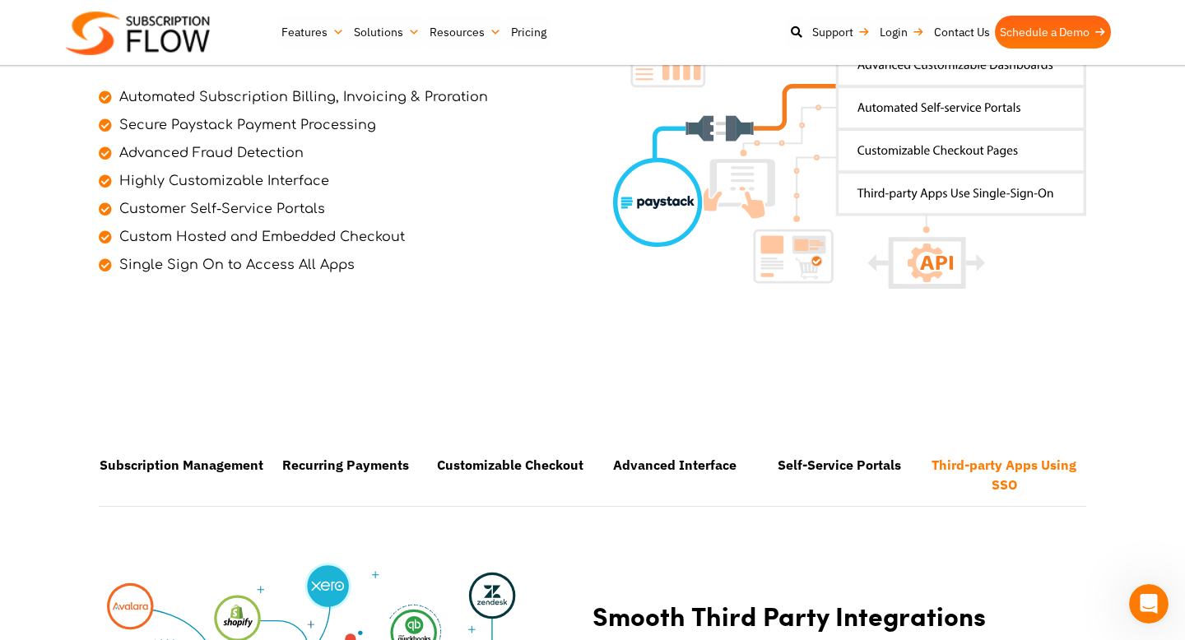
scroll to position [777, 0]
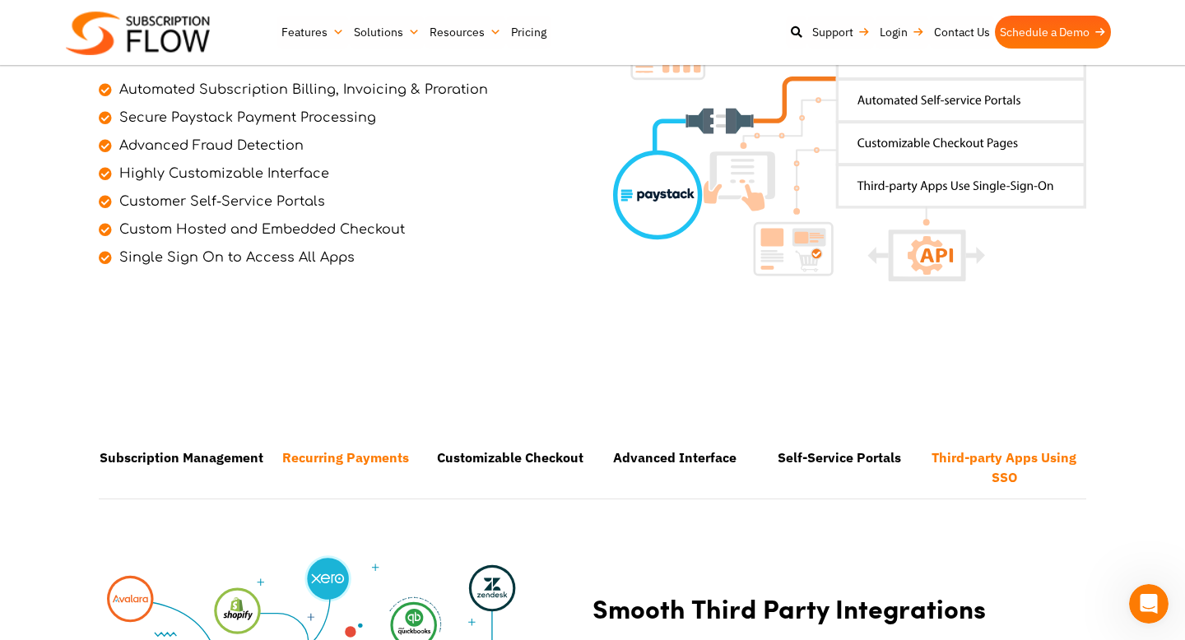
click at [368, 438] on li "Recurring Payments" at bounding box center [345, 467] width 165 height 59
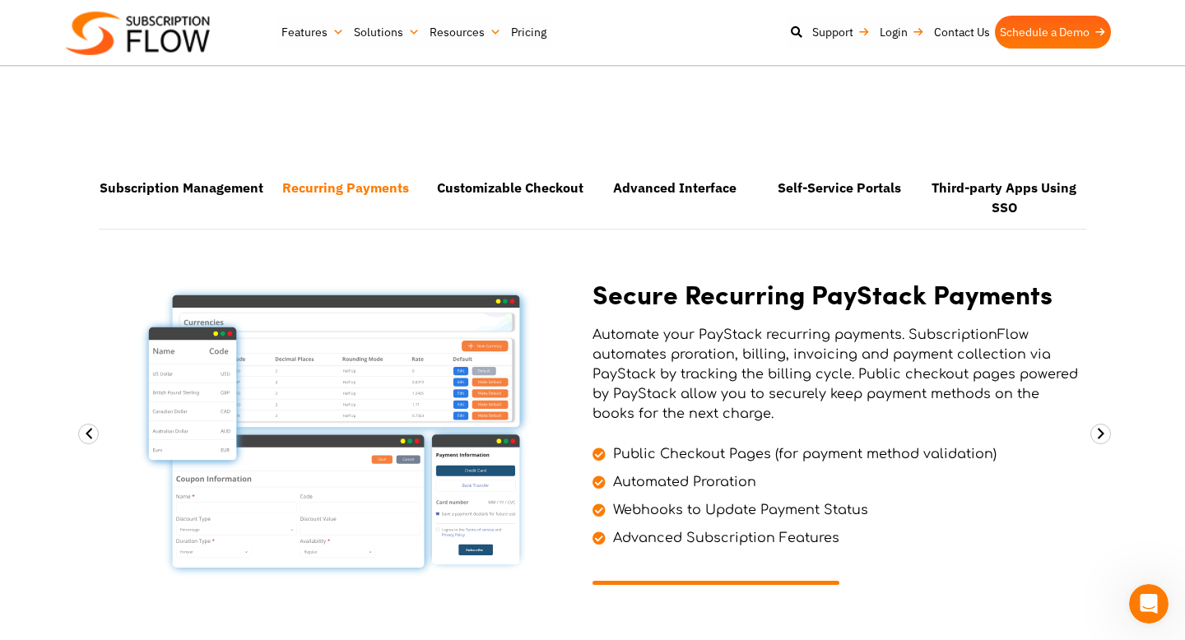
scroll to position [1045, 0]
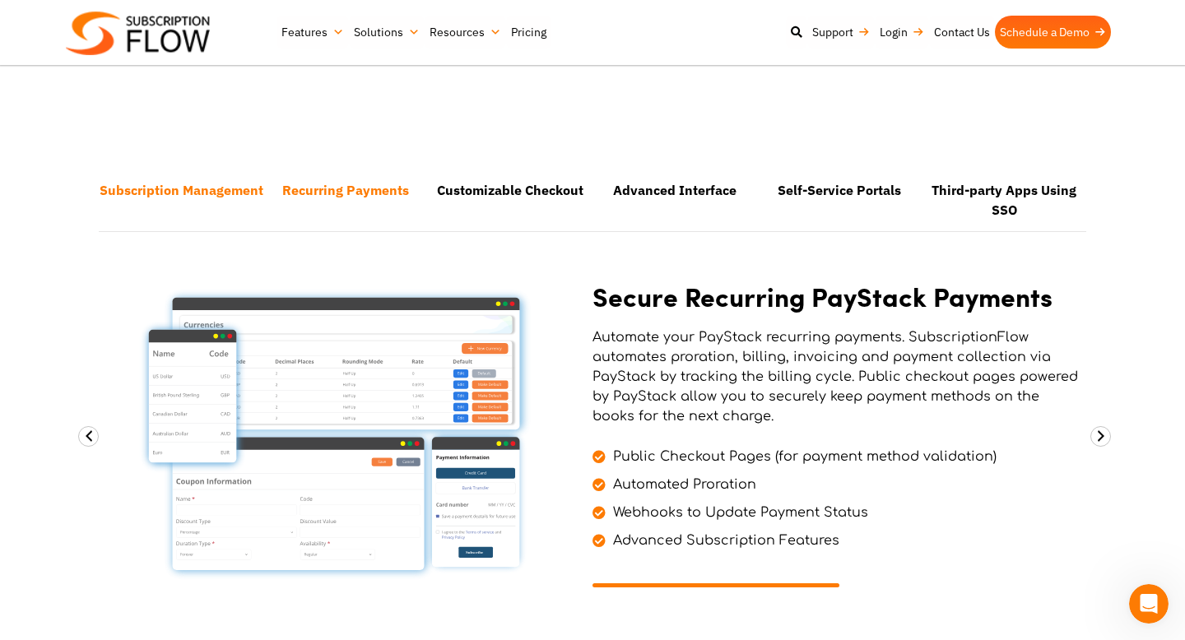
click at [188, 174] on li "Subscription Management" at bounding box center [181, 199] width 165 height 59
